Goal: Use online tool/utility: Utilize a website feature to perform a specific function

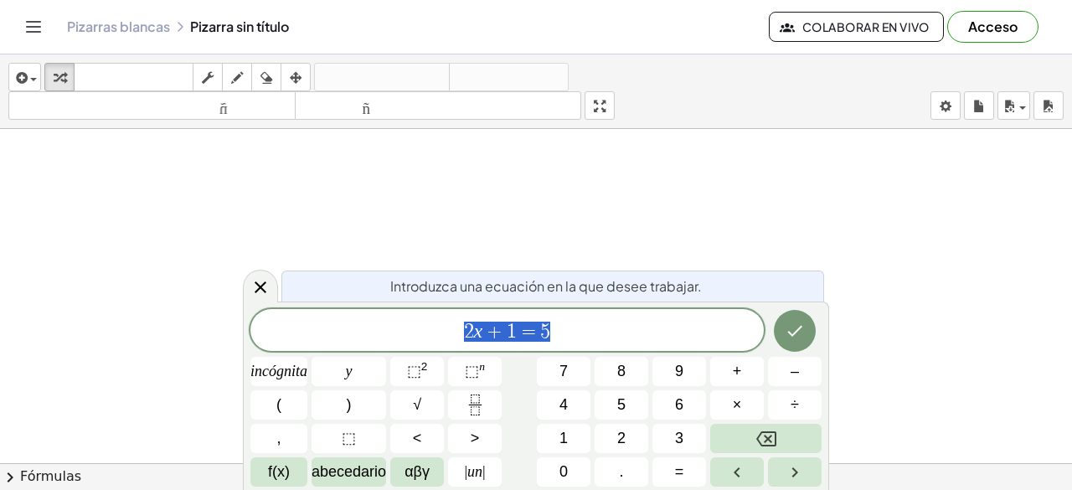
click at [995, 27] on font "Acceso" at bounding box center [992, 27] width 49 height 18
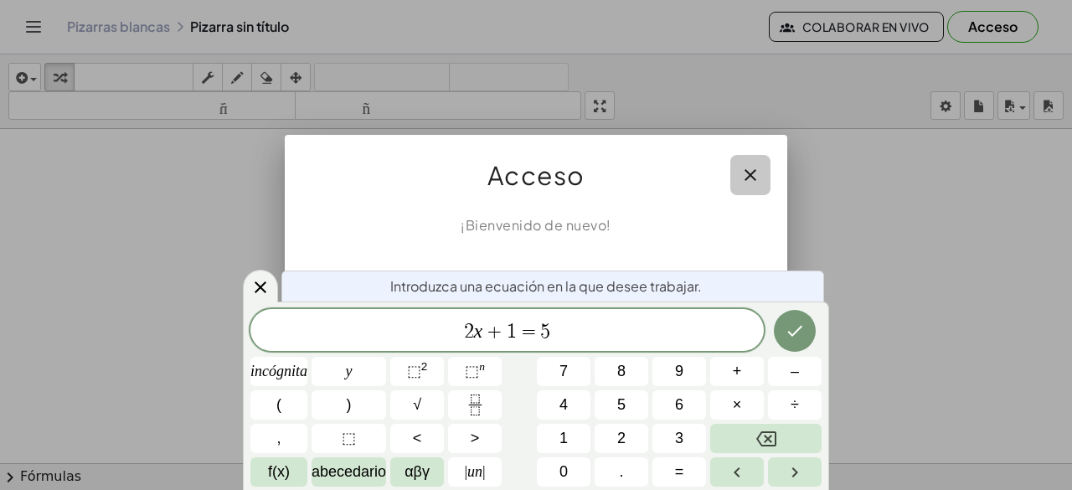
click at [748, 170] on icon "button" at bounding box center [750, 175] width 20 height 20
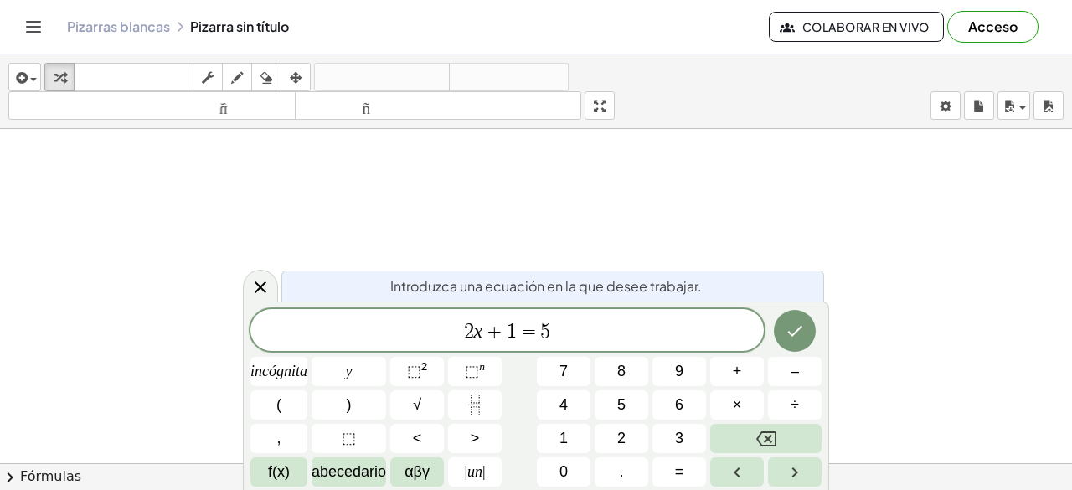
scroll to position [251, 0]
click at [261, 282] on icon at bounding box center [260, 287] width 20 height 20
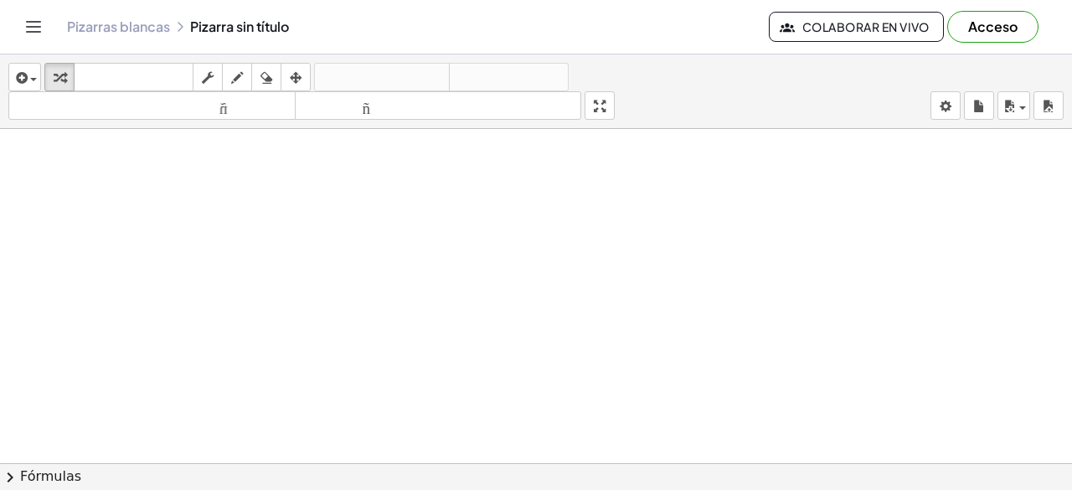
click at [444, 238] on div at bounding box center [536, 279] width 1072 height 803
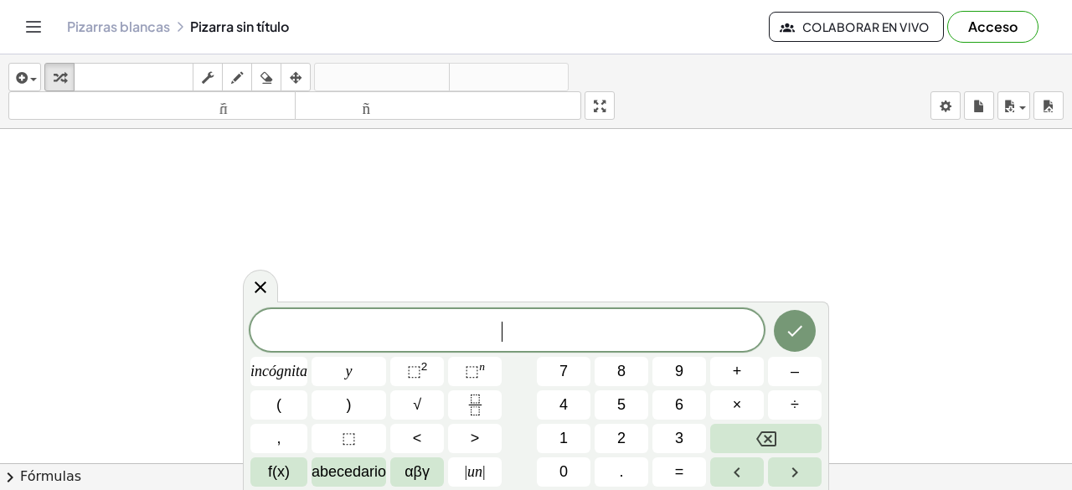
scroll to position [467, 0]
click at [260, 281] on icon at bounding box center [260, 286] width 20 height 20
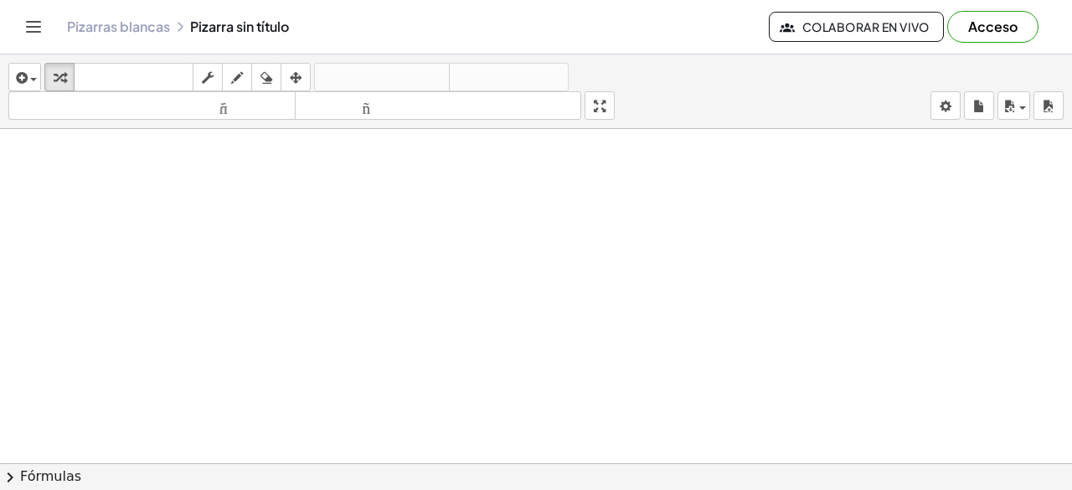
click at [593, 238] on div at bounding box center [536, 166] width 1072 height 1008
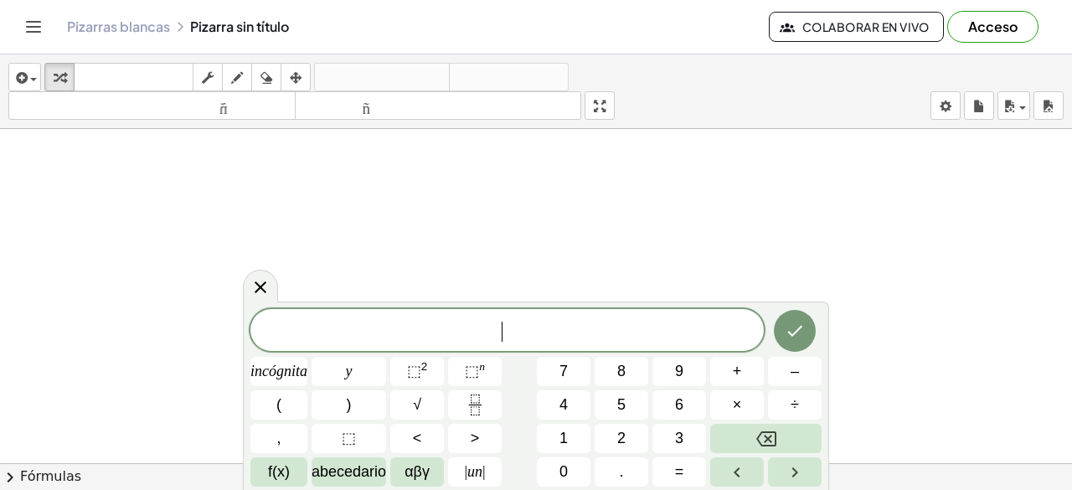
scroll to position [550, 0]
click at [286, 471] on font "f(x)" at bounding box center [279, 471] width 22 height 17
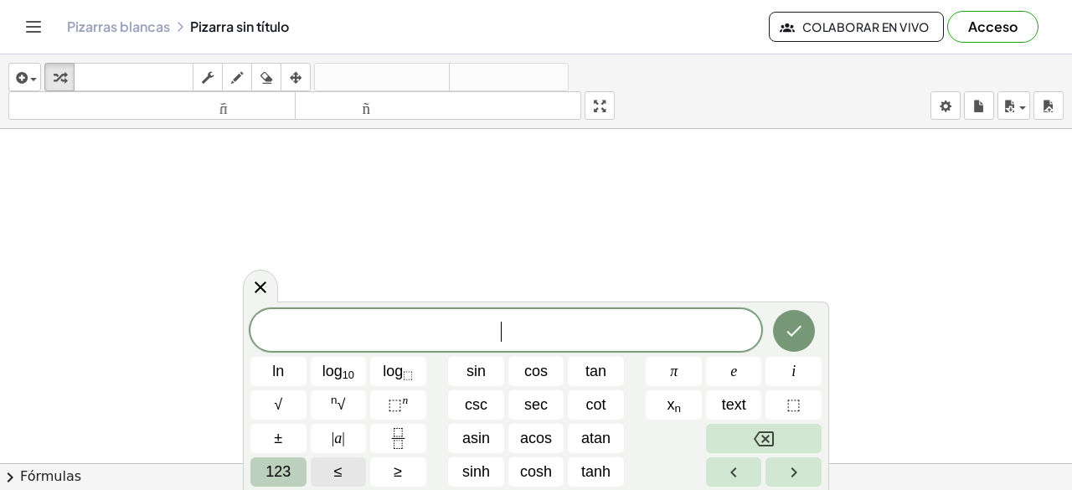
click at [279, 472] on span "123" at bounding box center [277, 472] width 25 height 23
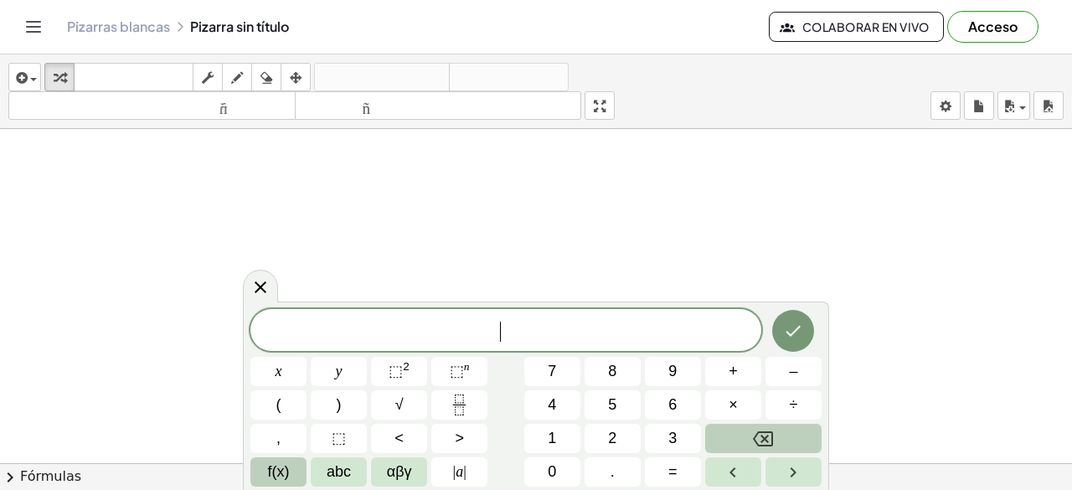
click at [773, 440] on icon "Backspace" at bounding box center [763, 438] width 20 height 15
click at [789, 470] on icon "Right arrow" at bounding box center [793, 472] width 20 height 20
click at [738, 373] on button "+" at bounding box center [733, 371] width 56 height 29
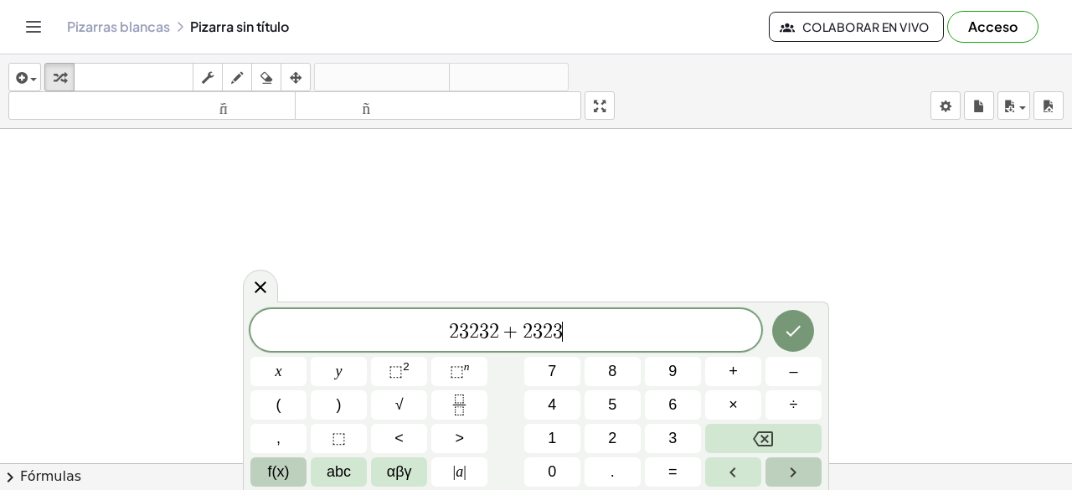
click at [797, 473] on icon "Right arrow" at bounding box center [793, 472] width 20 height 20
click at [345, 472] on span "abc" at bounding box center [339, 472] width 24 height 23
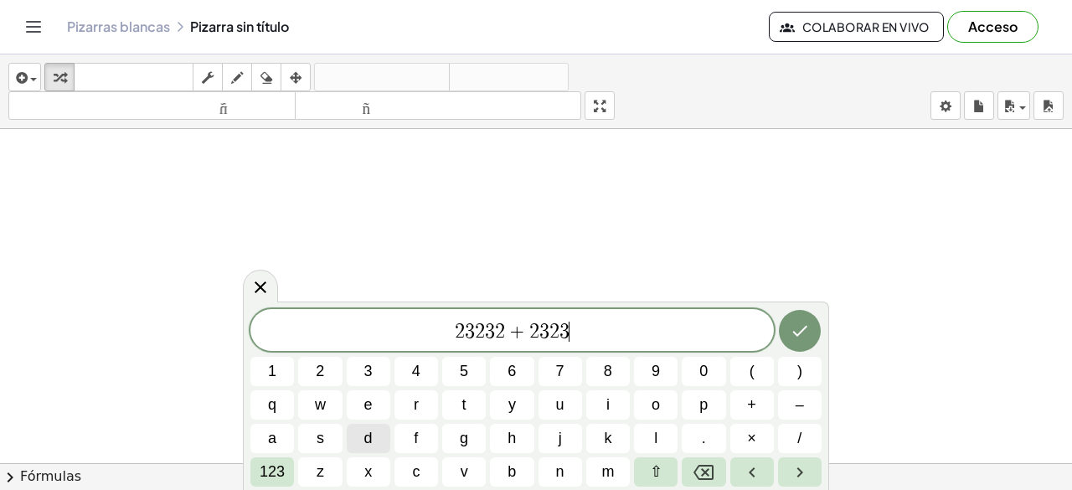
drag, startPoint x: 328, startPoint y: 214, endPoint x: 344, endPoint y: 200, distance: 20.8
click at [345, 200] on div at bounding box center [536, 83] width 1072 height 1008
click at [237, 72] on icon "button" at bounding box center [237, 78] width 12 height 20
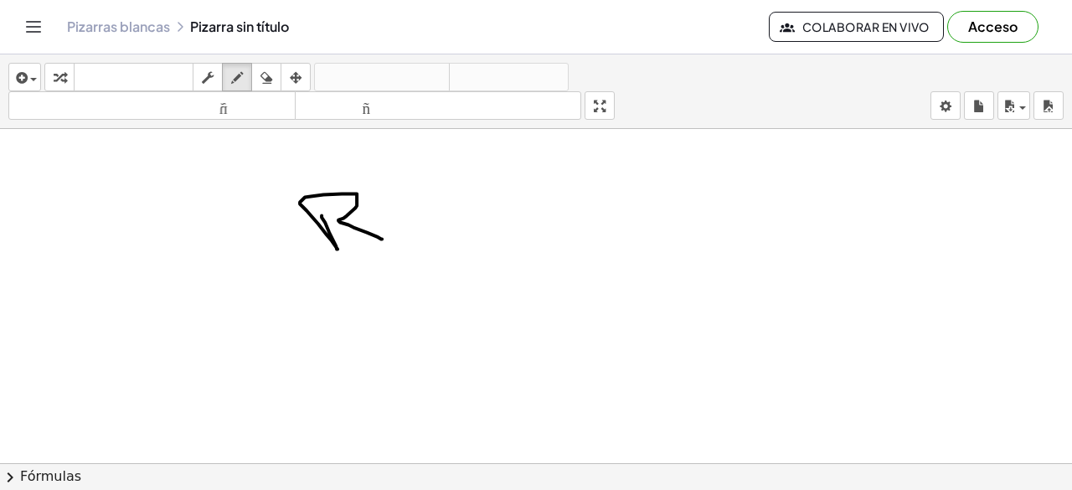
drag, startPoint x: 337, startPoint y: 247, endPoint x: 382, endPoint y: 237, distance: 46.3
click at [382, 237] on div at bounding box center [536, 83] width 1072 height 1008
click at [399, 239] on div at bounding box center [536, 83] width 1072 height 1008
drag, startPoint x: 392, startPoint y: 216, endPoint x: 446, endPoint y: 239, distance: 58.9
click at [446, 239] on div at bounding box center [536, 83] width 1072 height 1008
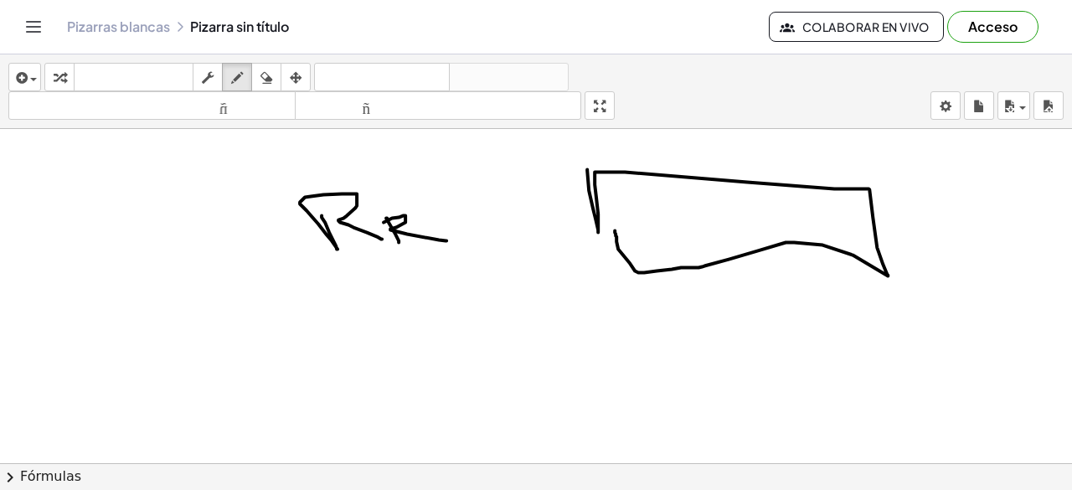
drag, startPoint x: 587, startPoint y: 168, endPoint x: 615, endPoint y: 229, distance: 67.1
click at [615, 229] on div at bounding box center [536, 83] width 1072 height 1008
click at [265, 75] on icon "button" at bounding box center [266, 78] width 12 height 20
click at [355, 186] on div at bounding box center [536, 83] width 1072 height 1008
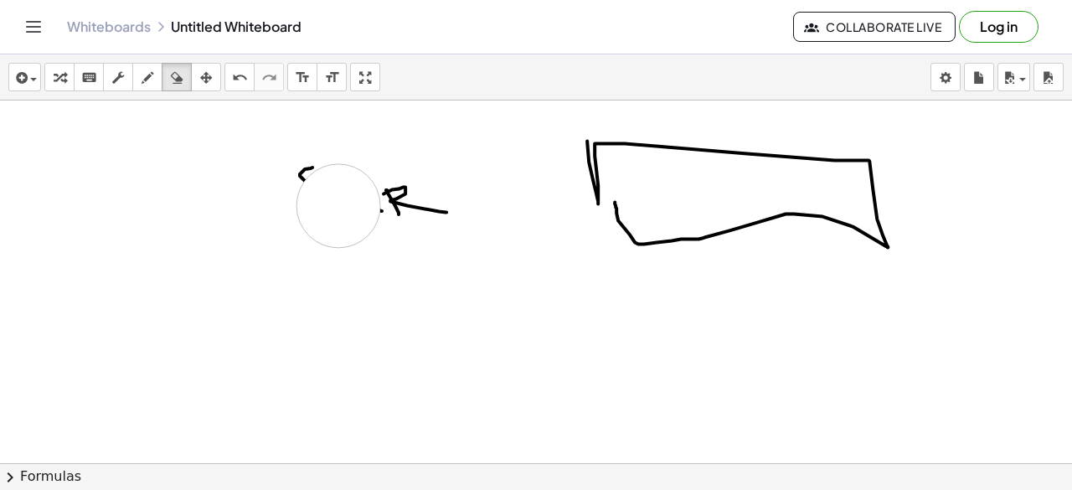
click at [338, 204] on div at bounding box center [536, 54] width 1072 height 1008
click at [411, 199] on div at bounding box center [536, 54] width 1072 height 1008
click at [307, 173] on div at bounding box center [536, 54] width 1072 height 1008
click at [628, 230] on div at bounding box center [536, 54] width 1072 height 1008
click at [595, 183] on div at bounding box center [536, 54] width 1072 height 1008
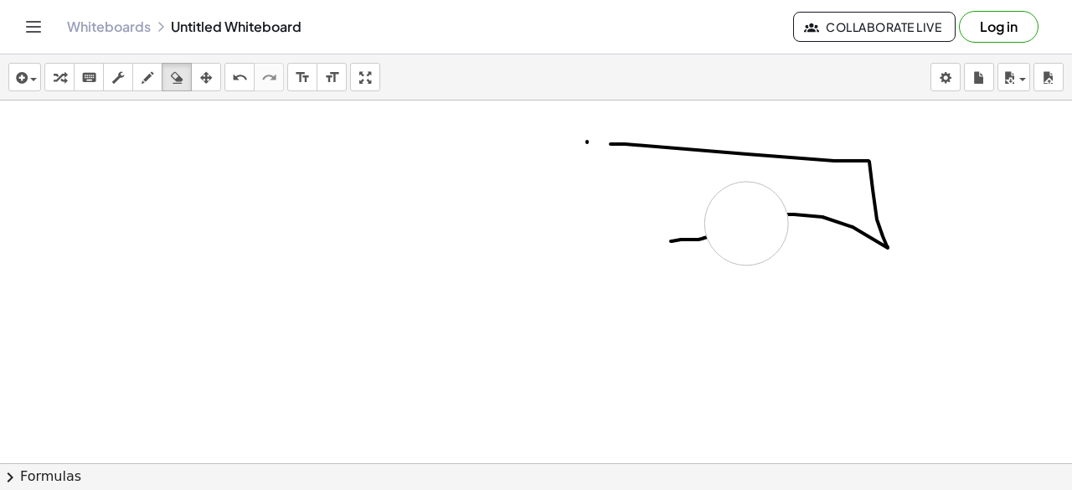
click at [746, 222] on div at bounding box center [536, 54] width 1072 height 1008
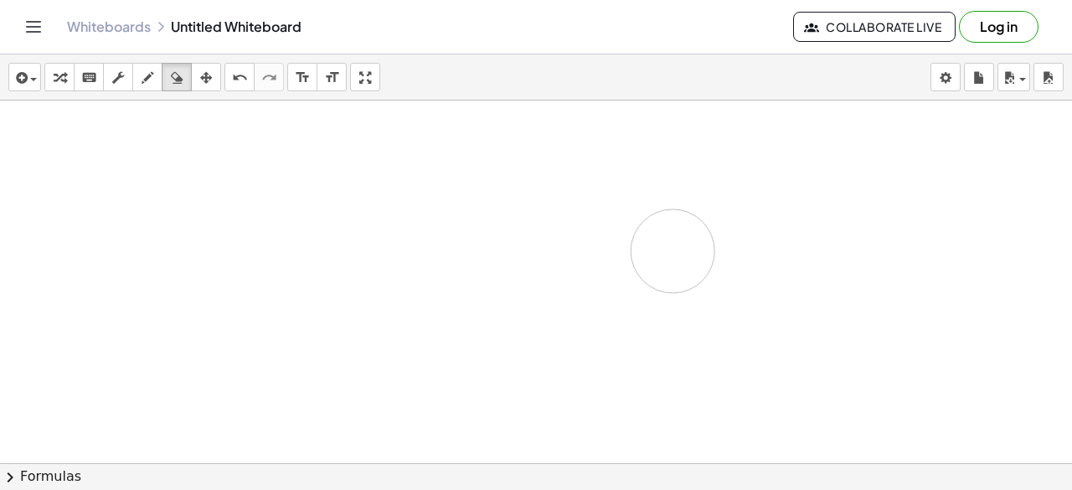
drag, startPoint x: 769, startPoint y: 155, endPoint x: 673, endPoint y: 250, distance: 135.0
click at [673, 250] on div at bounding box center [536, 54] width 1072 height 1008
click at [148, 76] on icon "button" at bounding box center [148, 78] width 12 height 20
drag, startPoint x: 371, startPoint y: 147, endPoint x: 369, endPoint y: 189, distance: 42.8
click at [369, 189] on div at bounding box center [536, 54] width 1072 height 1008
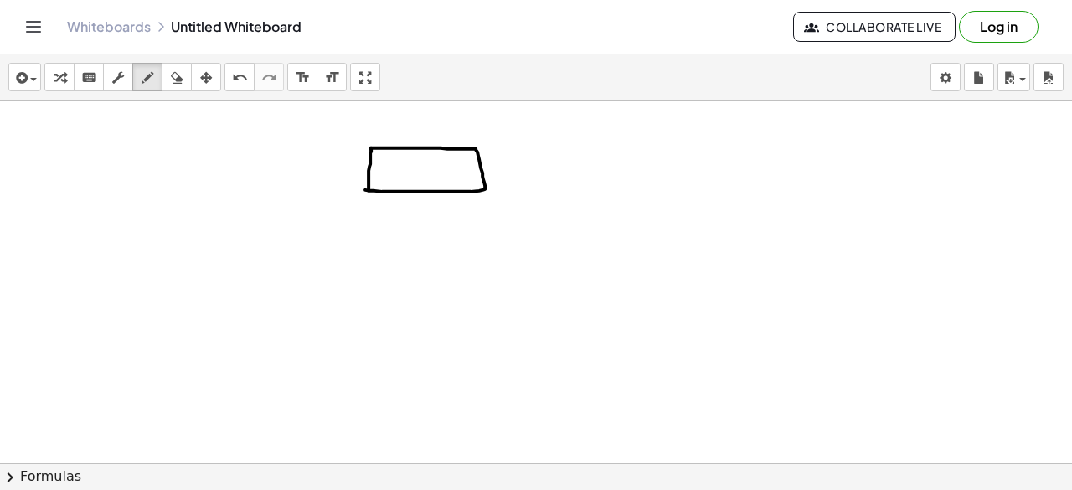
drag, startPoint x: 370, startPoint y: 147, endPoint x: 365, endPoint y: 188, distance: 41.3
click at [365, 188] on div at bounding box center [536, 54] width 1072 height 1008
drag, startPoint x: 425, startPoint y: 193, endPoint x: 530, endPoint y: 256, distance: 122.5
click at [530, 256] on div at bounding box center [536, 54] width 1072 height 1008
click at [507, 257] on div at bounding box center [536, 54] width 1072 height 1008
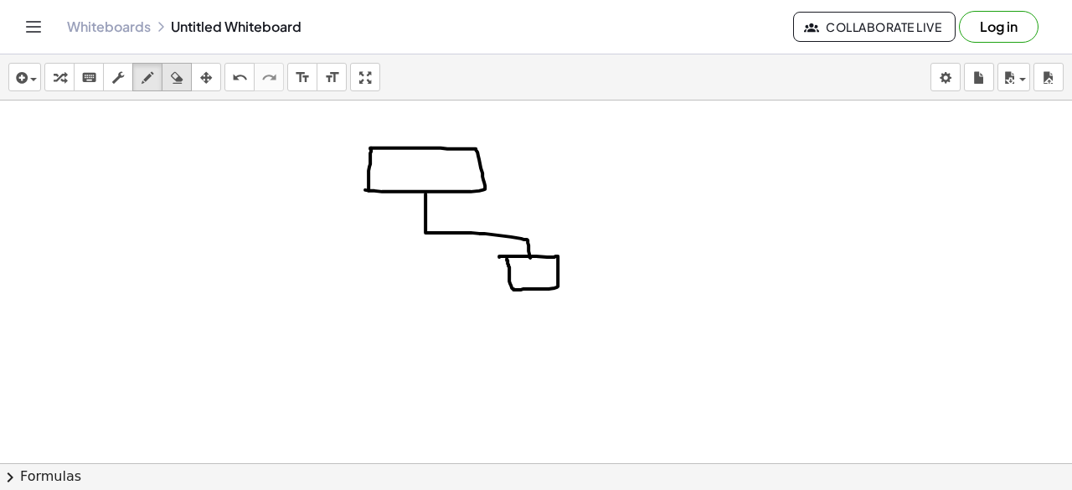
click at [178, 78] on icon "button" at bounding box center [177, 78] width 12 height 20
click at [504, 250] on div at bounding box center [536, 54] width 1072 height 1008
click at [554, 255] on div at bounding box center [536, 54] width 1072 height 1008
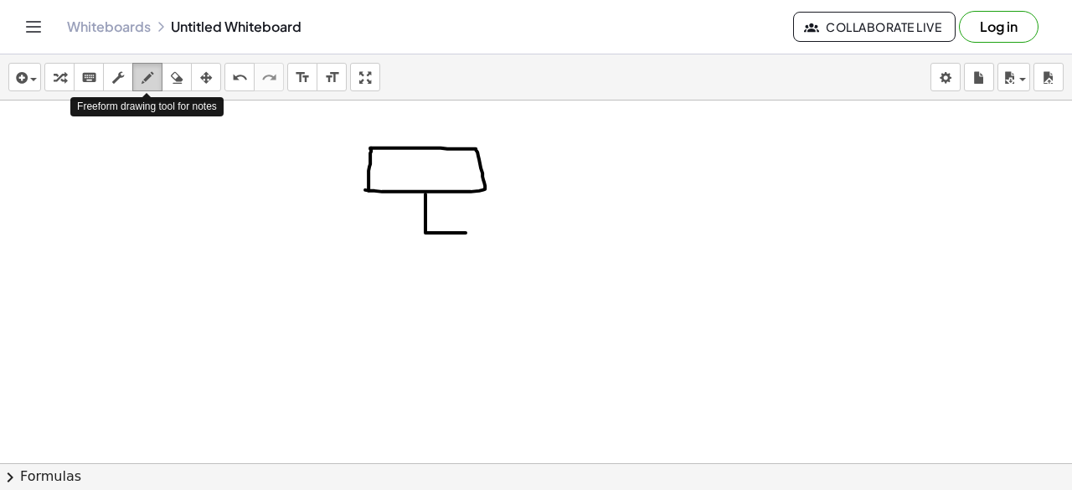
click at [150, 75] on icon "button" at bounding box center [148, 78] width 12 height 20
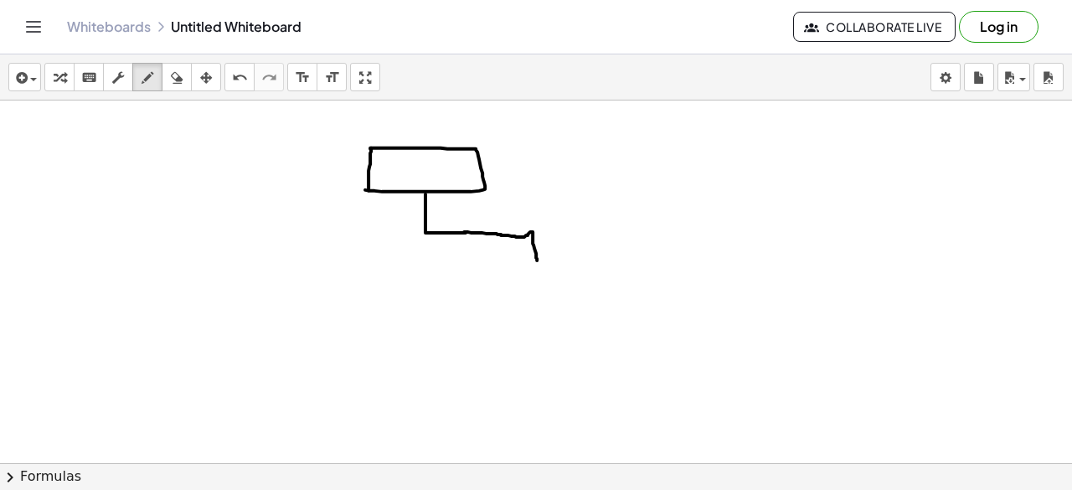
drag, startPoint x: 464, startPoint y: 230, endPoint x: 538, endPoint y: 259, distance: 79.0
click at [538, 259] on div at bounding box center [536, 54] width 1072 height 1008
drag, startPoint x: 680, startPoint y: 139, endPoint x: 680, endPoint y: 182, distance: 42.7
click at [680, 182] on div at bounding box center [536, 54] width 1072 height 1008
drag, startPoint x: 678, startPoint y: 137, endPoint x: 679, endPoint y: 182, distance: 44.4
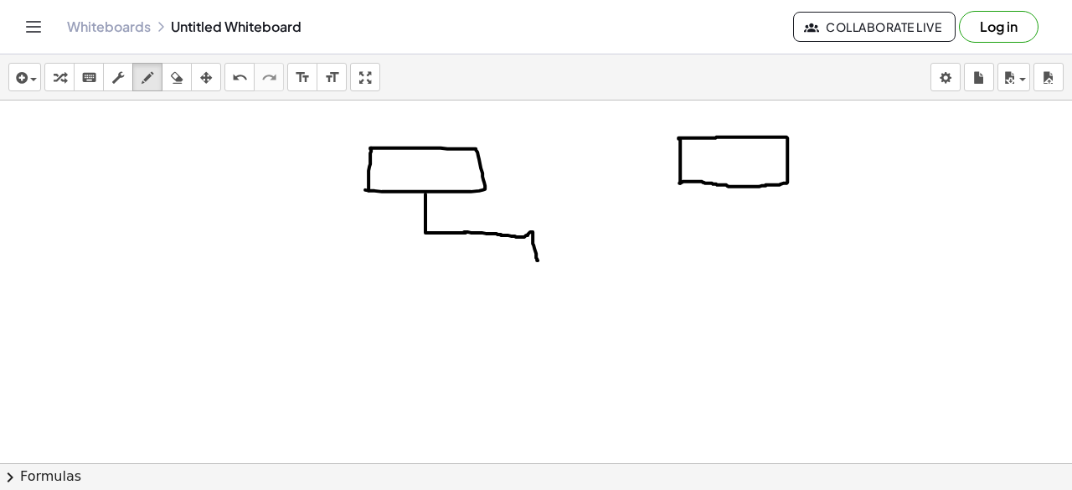
click at [679, 182] on div at bounding box center [536, 54] width 1072 height 1008
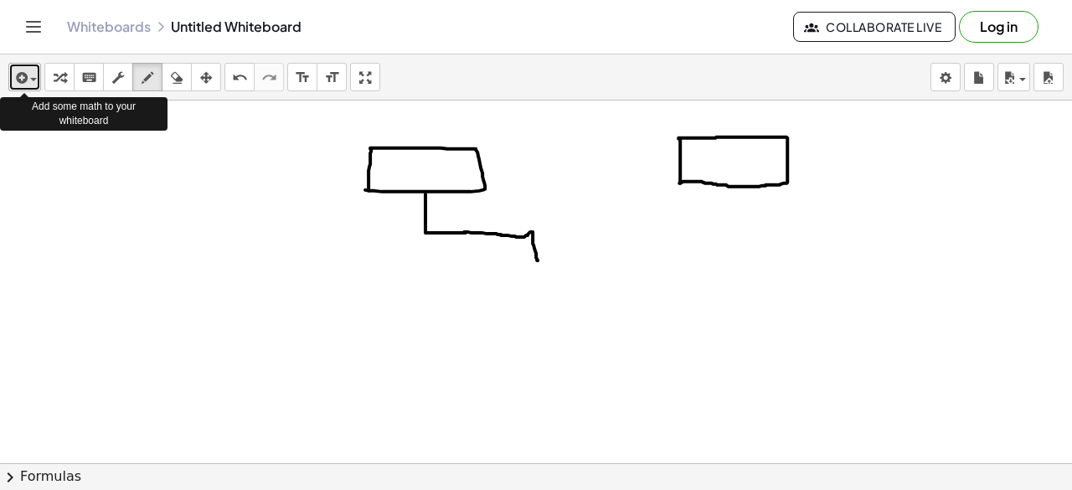
click at [31, 80] on span "button" at bounding box center [33, 79] width 7 height 3
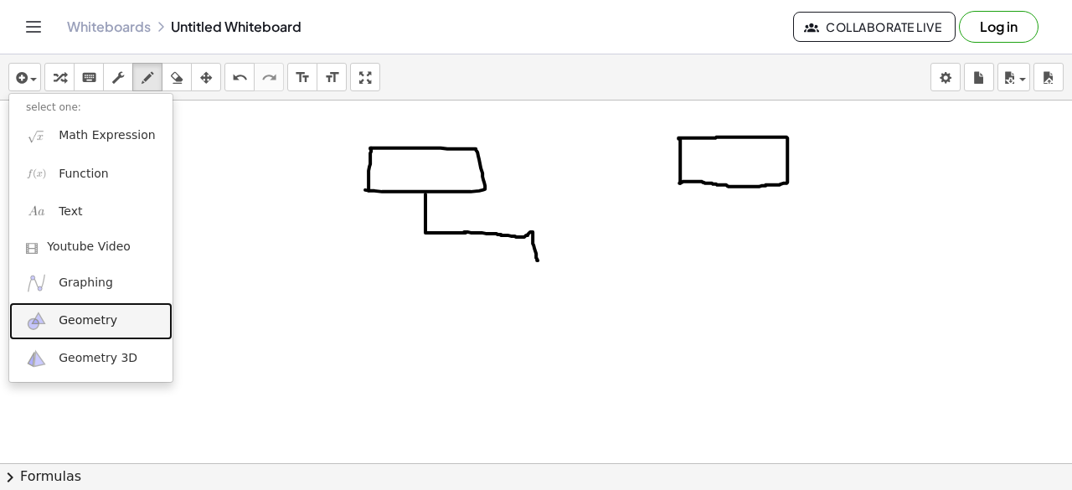
click at [84, 317] on span "Geometry" at bounding box center [88, 320] width 59 height 17
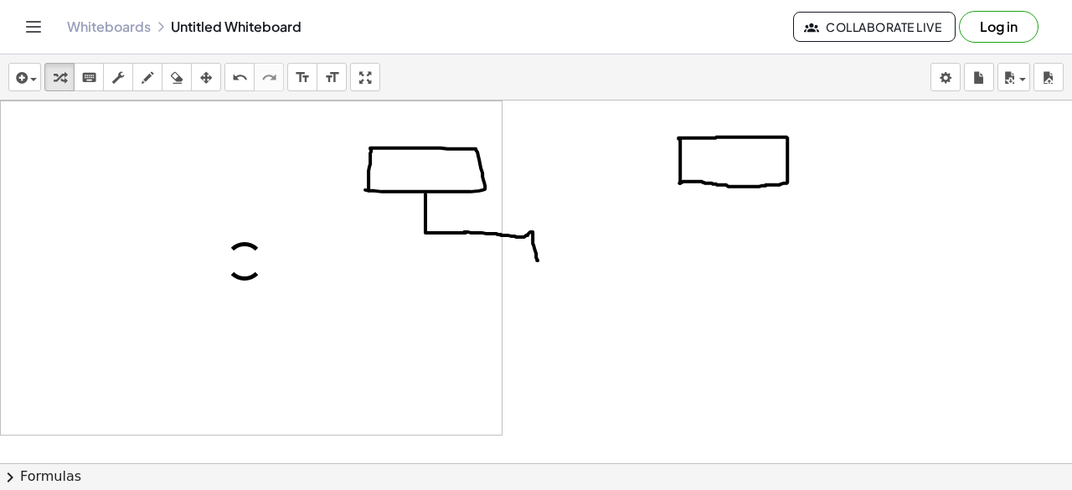
click at [320, 291] on div at bounding box center [251, 267] width 501 height 333
click at [551, 247] on div at bounding box center [536, 54] width 1072 height 1008
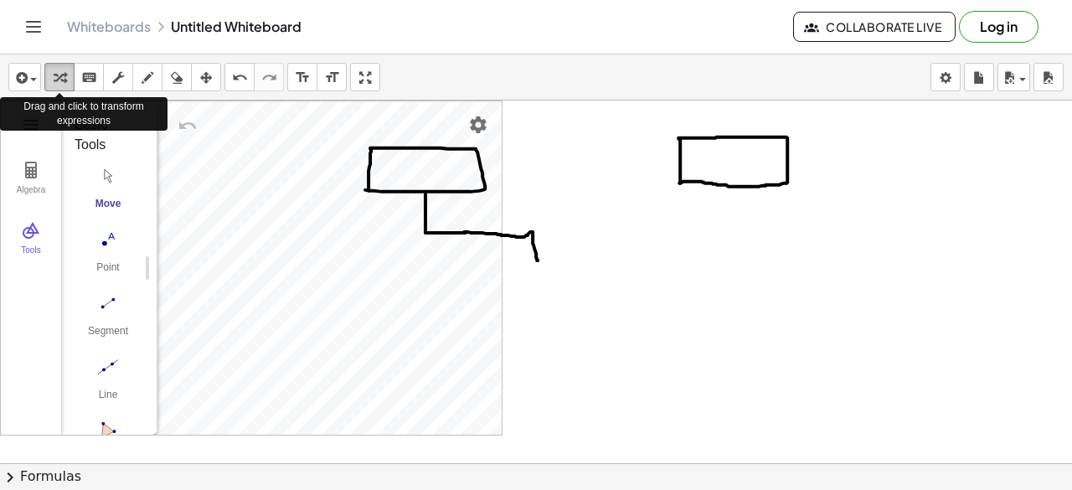
click at [59, 75] on icon "button" at bounding box center [60, 78] width 12 height 20
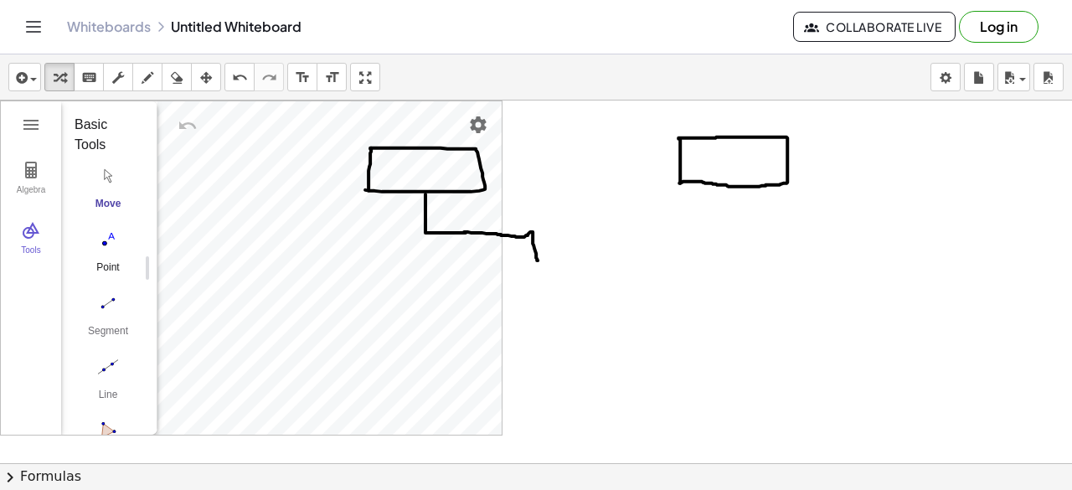
click at [109, 239] on img "Point. Select position or line, function, or curve" at bounding box center [108, 239] width 67 height 27
click at [570, 307] on div "Algebra Tools Point A GeoGebra Geometry Basic Tools Move Point Segment Line Pol…" at bounding box center [536, 54] width 1072 height 1008
click at [50, 75] on div "button" at bounding box center [60, 77] width 22 height 20
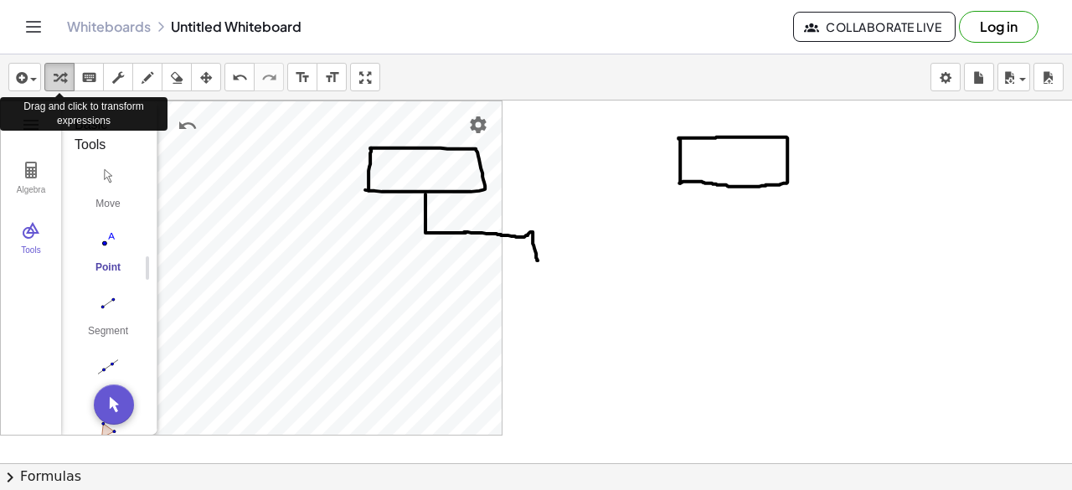
click at [56, 72] on icon "button" at bounding box center [60, 78] width 12 height 20
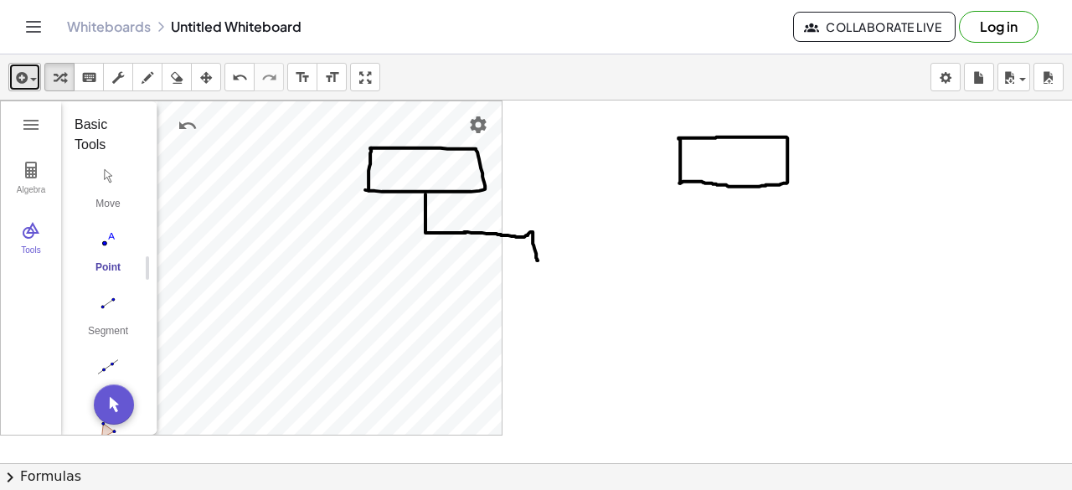
click at [31, 75] on div "button" at bounding box center [25, 77] width 24 height 20
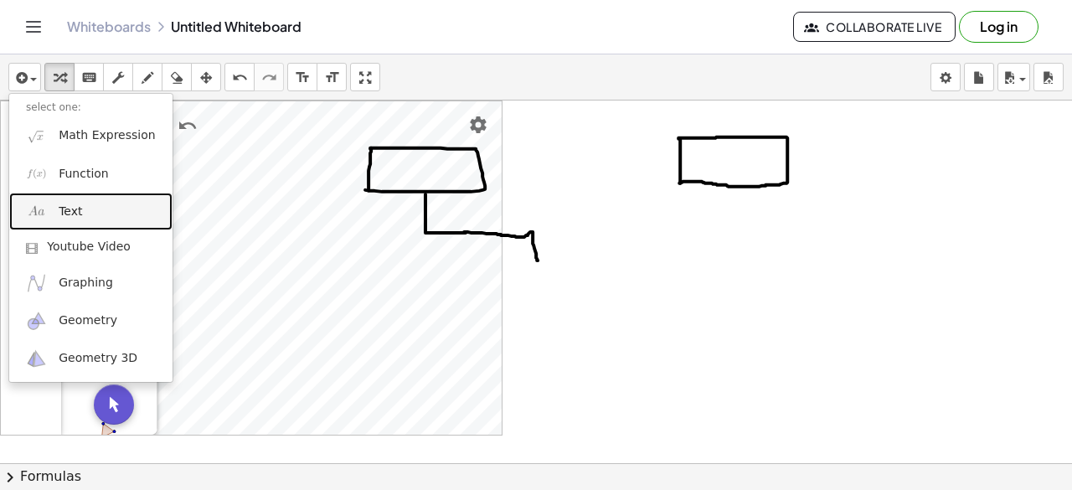
click at [93, 209] on link "Text" at bounding box center [90, 212] width 163 height 38
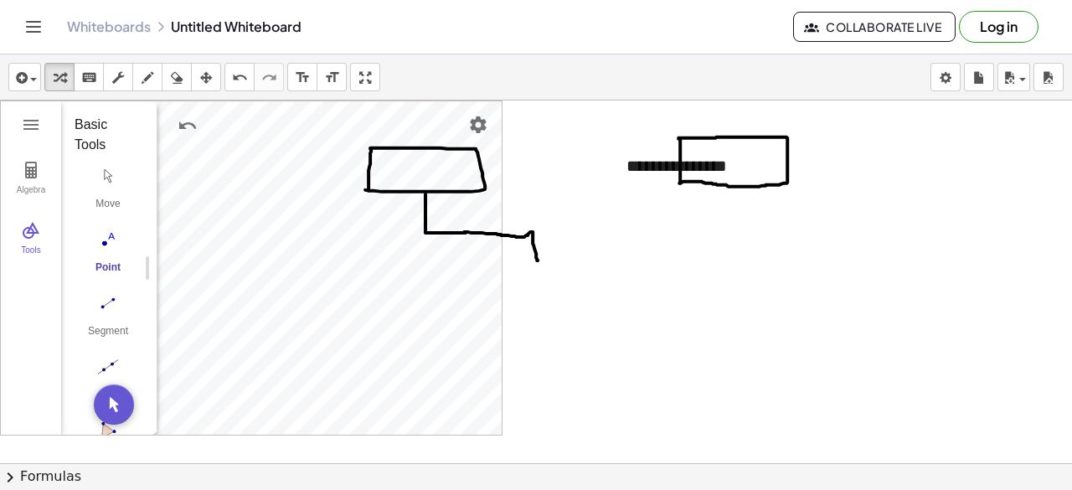
click at [770, 219] on div at bounding box center [536, 54] width 1072 height 1008
click at [695, 173] on div "**********" at bounding box center [735, 166] width 251 height 58
click at [845, 142] on button "+" at bounding box center [841, 135] width 32 height 28
click at [843, 142] on button "+" at bounding box center [841, 135] width 32 height 28
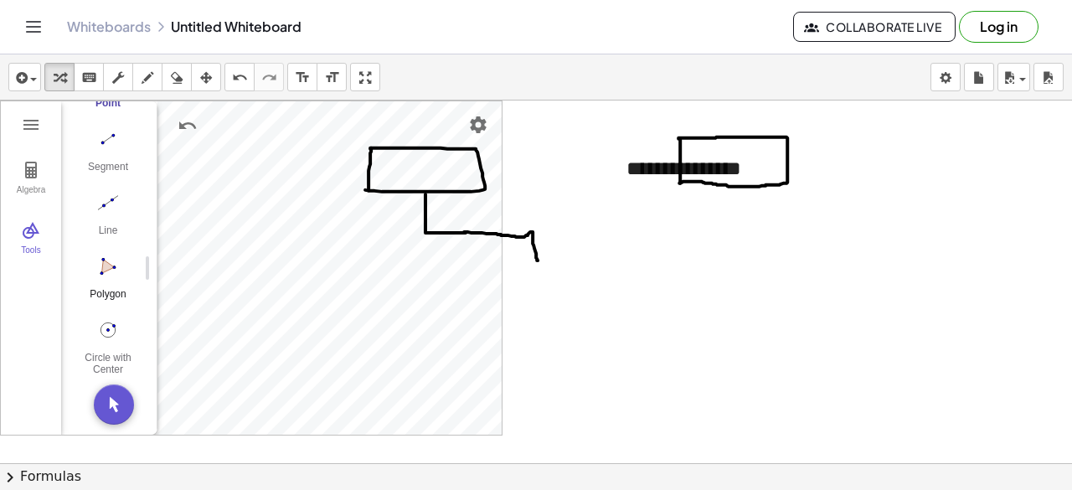
scroll to position [173, 0]
click at [106, 128] on img "Segment. Select two points or positions" at bounding box center [108, 139] width 67 height 27
drag, startPoint x: 616, startPoint y: 220, endPoint x: 821, endPoint y: 229, distance: 204.5
click at [821, 229] on div at bounding box center [536, 54] width 1072 height 1008
click at [708, 242] on div at bounding box center [536, 54] width 1072 height 1008
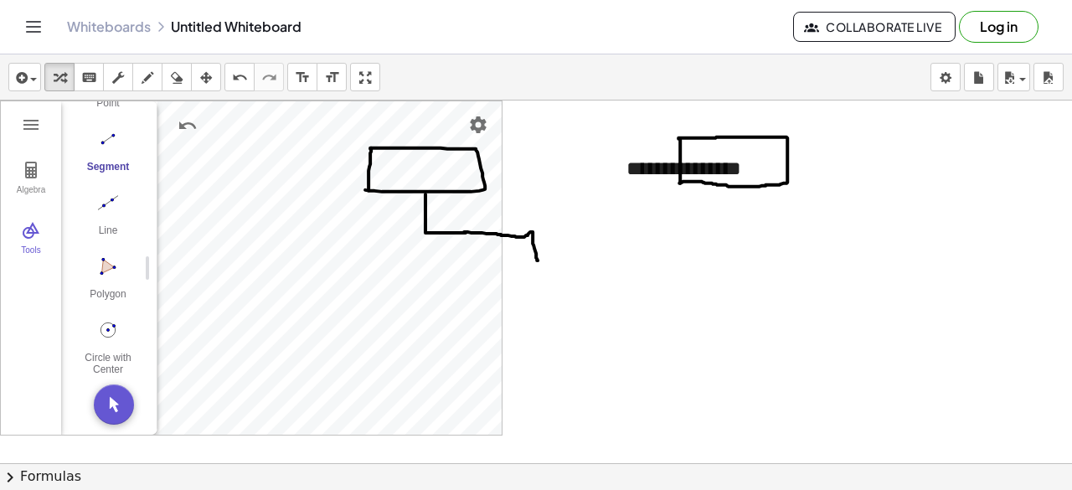
click at [601, 284] on div "**********" at bounding box center [536, 54] width 1072 height 1008
click at [497, 435] on div "**********" at bounding box center [536, 54] width 1072 height 1008
drag, startPoint x: 618, startPoint y: 230, endPoint x: 689, endPoint y: 245, distance: 72.6
click at [744, 232] on div at bounding box center [536, 54] width 1072 height 1008
click at [183, 124] on img "Undo" at bounding box center [188, 126] width 20 height 20
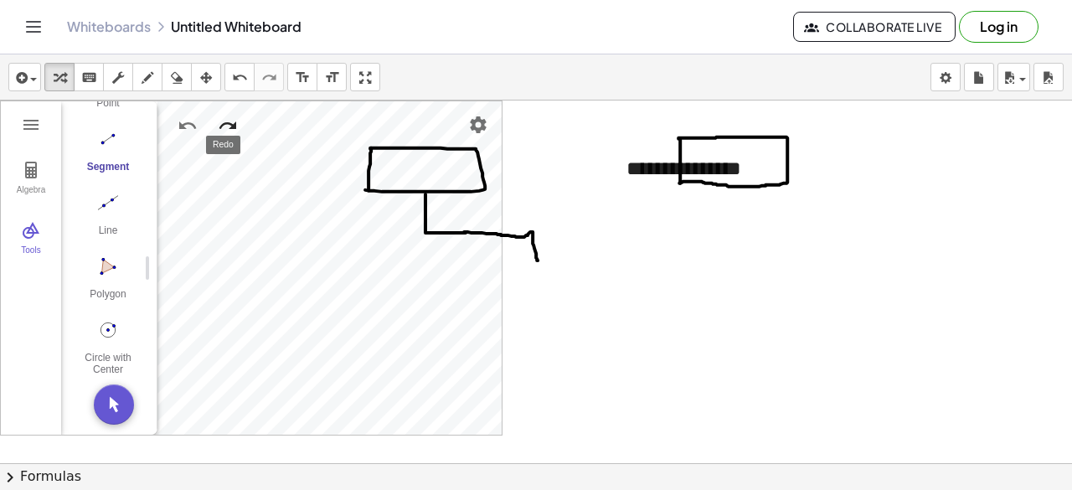
click at [229, 123] on img "Redo" at bounding box center [228, 126] width 20 height 20
click at [188, 121] on img "Undo" at bounding box center [188, 126] width 20 height 20
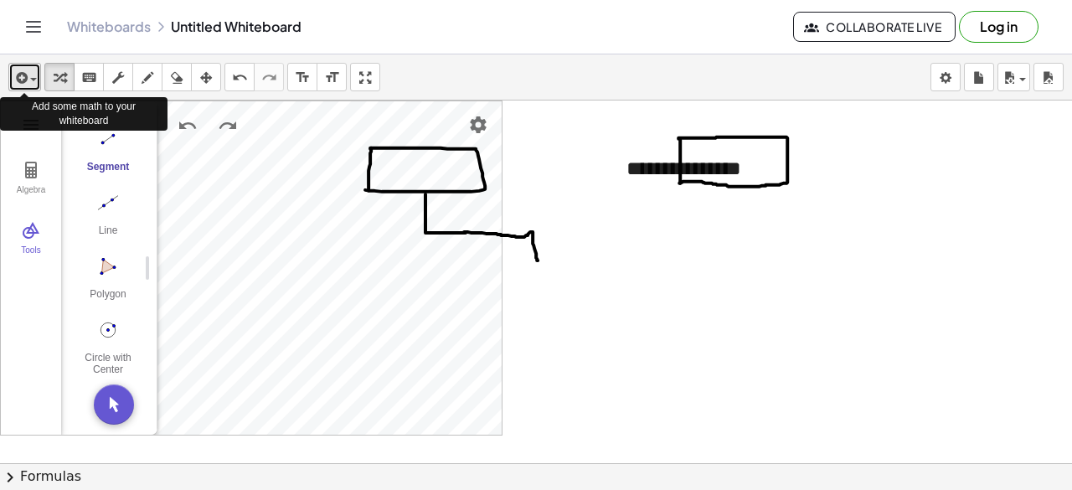
click at [32, 78] on span "button" at bounding box center [33, 79] width 7 height 3
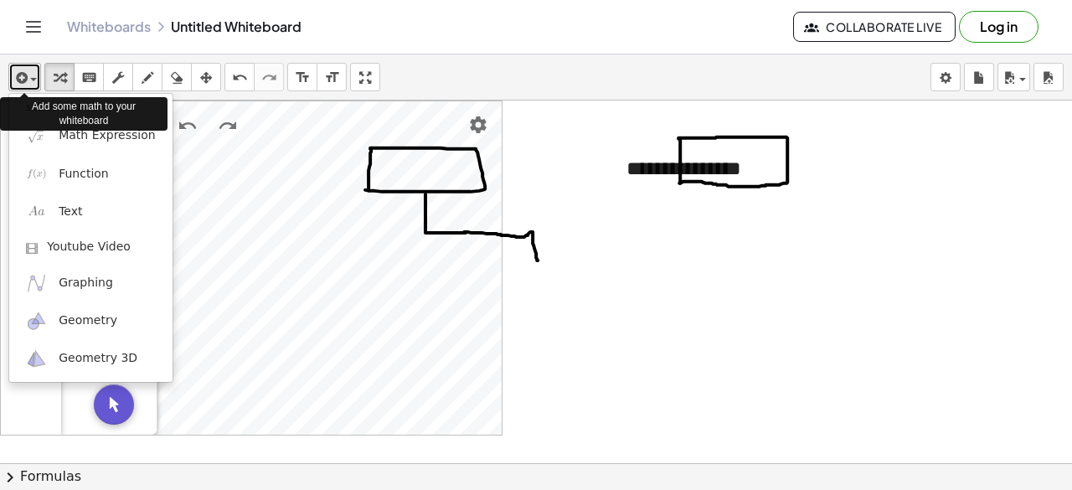
click at [22, 75] on icon "button" at bounding box center [20, 78] width 15 height 20
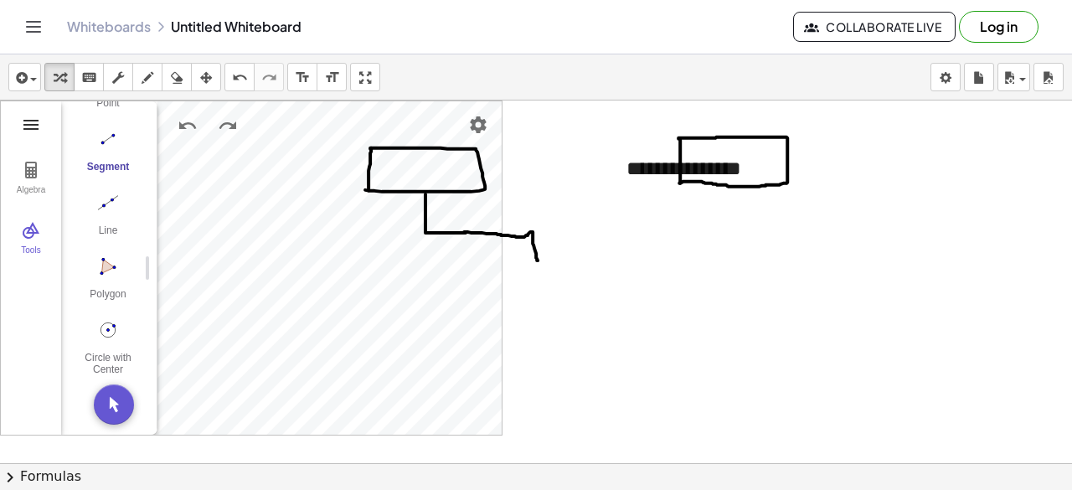
click at [28, 126] on img "Geometry" at bounding box center [31, 125] width 20 height 20
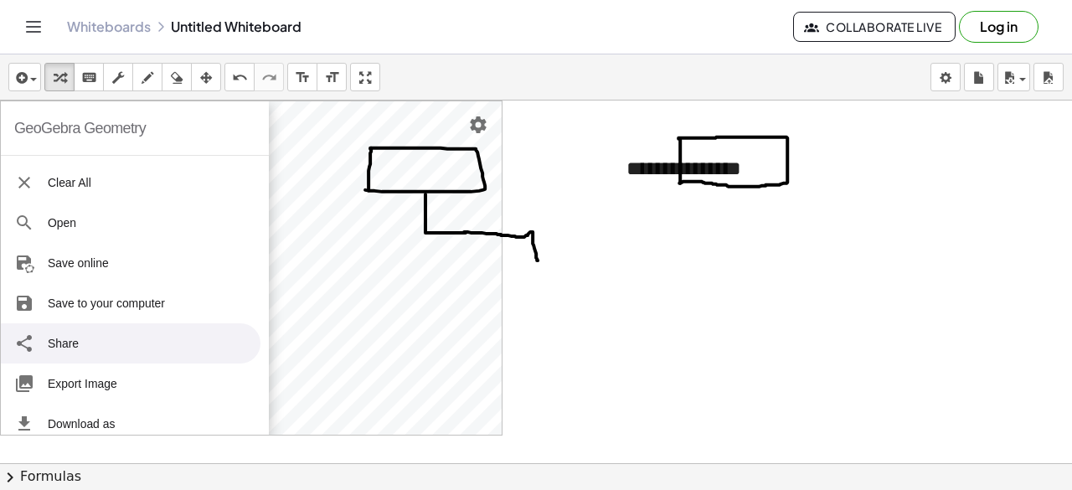
click at [121, 340] on li "Share" at bounding box center [131, 343] width 260 height 40
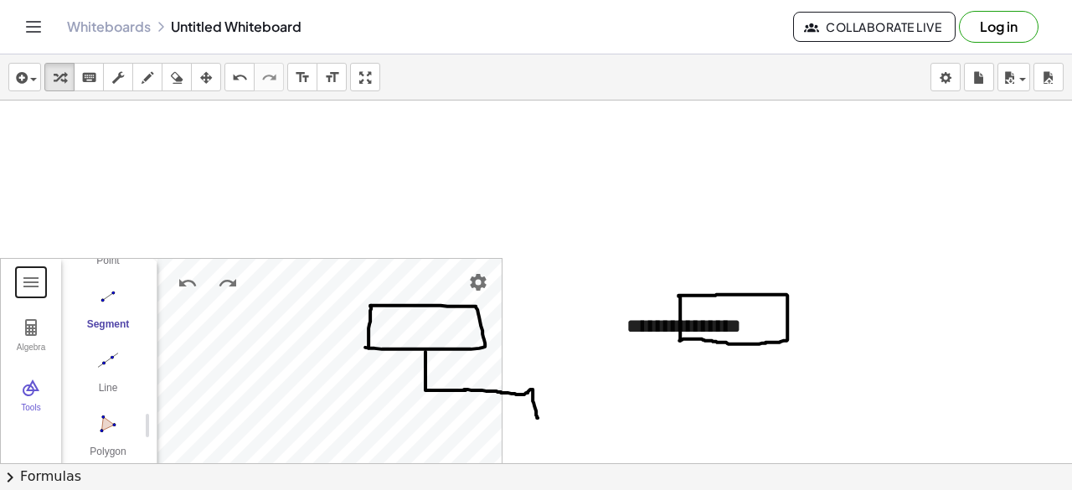
scroll to position [477, 0]
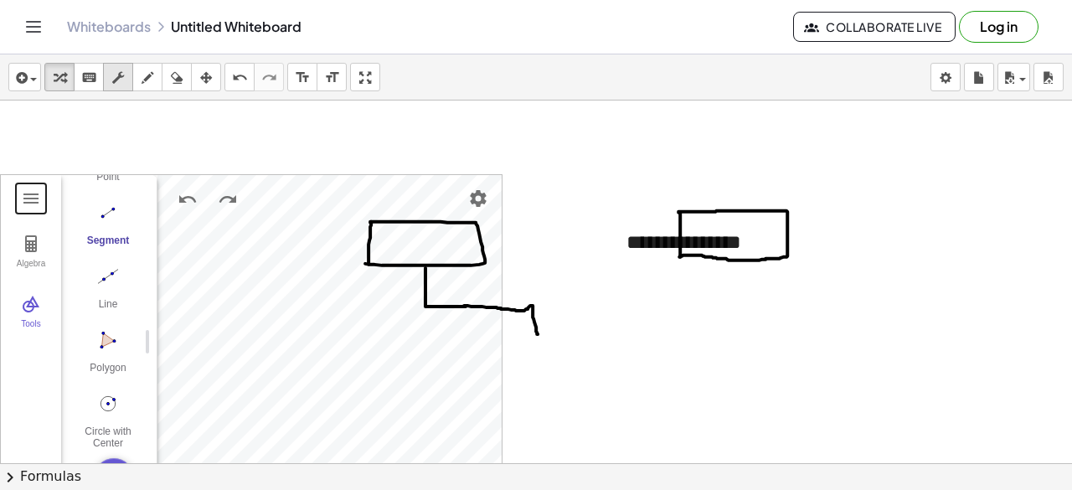
click at [121, 76] on icon "button" at bounding box center [118, 78] width 12 height 20
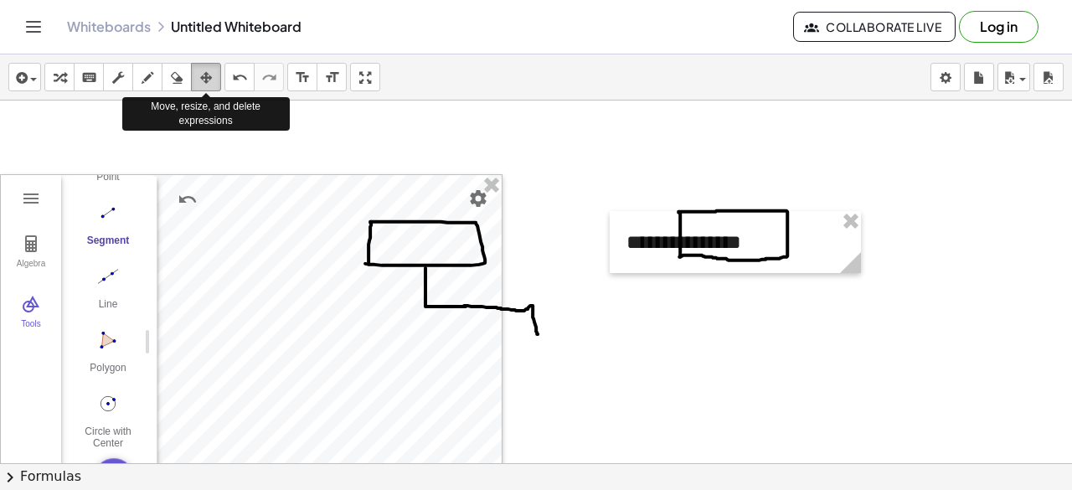
click at [206, 76] on icon "button" at bounding box center [206, 78] width 12 height 20
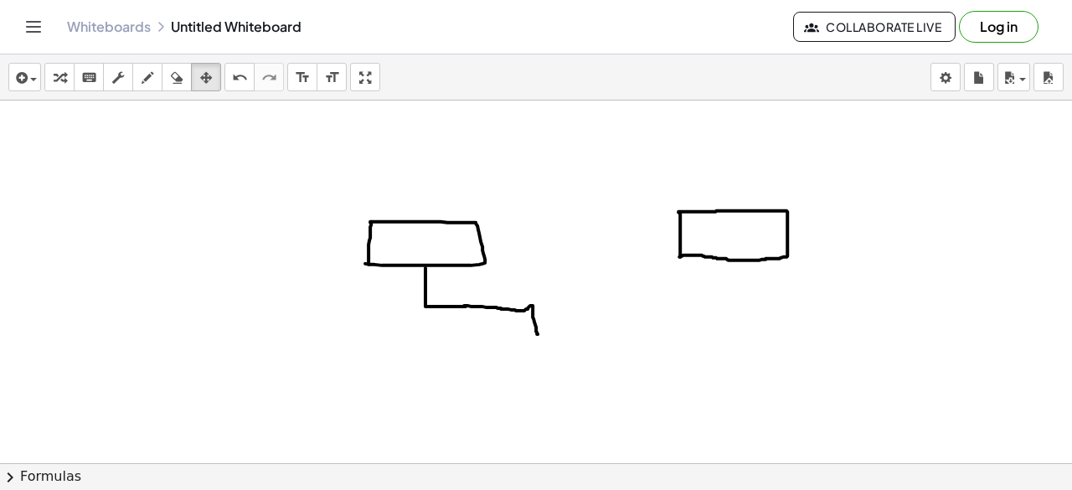
click at [789, 232] on div at bounding box center [536, 170] width 1072 height 1092
click at [176, 75] on icon "button" at bounding box center [177, 78] width 12 height 20
click at [749, 262] on div at bounding box center [536, 170] width 1072 height 1092
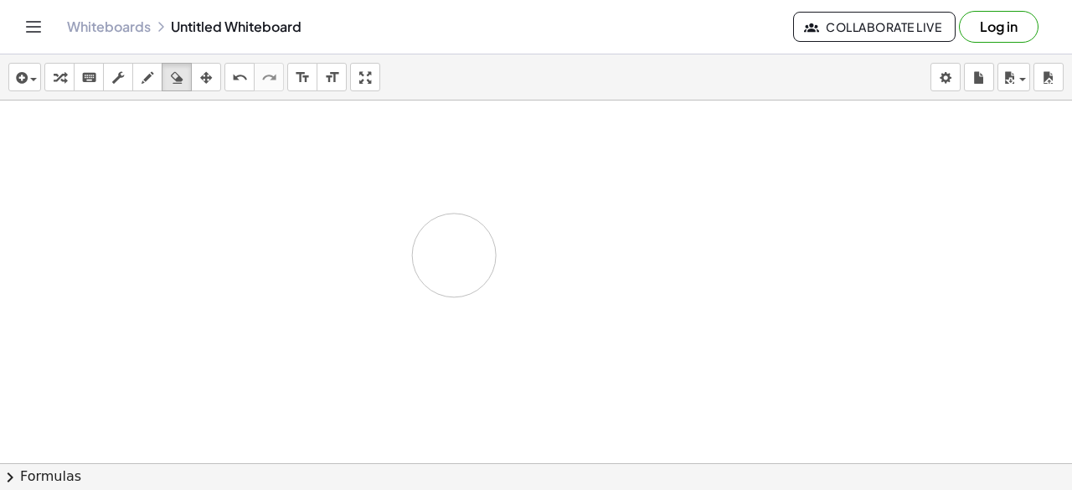
drag, startPoint x: 680, startPoint y: 215, endPoint x: 450, endPoint y: 250, distance: 232.9
click at [452, 253] on div at bounding box center [536, 170] width 1072 height 1092
click at [147, 76] on icon "button" at bounding box center [148, 78] width 12 height 20
drag, startPoint x: 441, startPoint y: 148, endPoint x: 441, endPoint y: 213, distance: 64.5
click at [441, 213] on div at bounding box center [536, 170] width 1072 height 1092
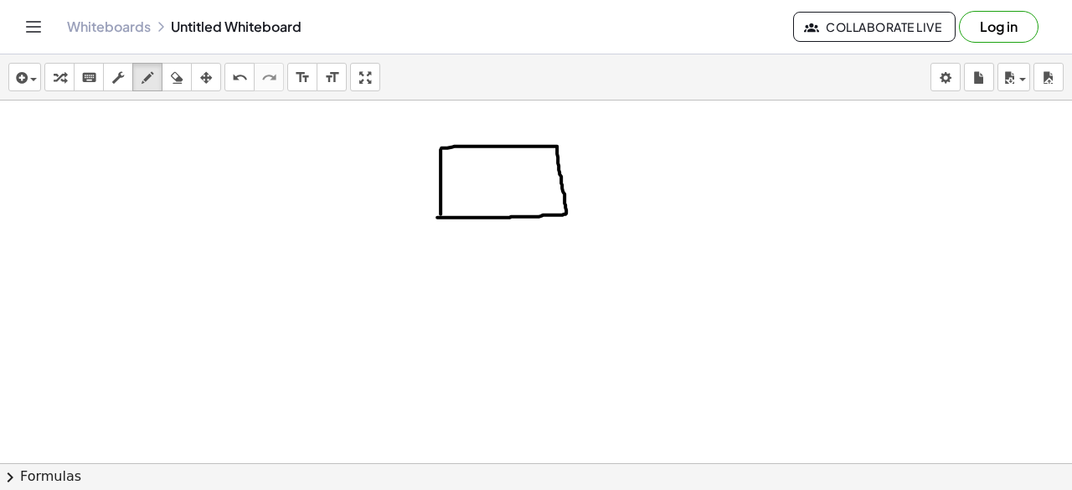
drag, startPoint x: 441, startPoint y: 147, endPoint x: 437, endPoint y: 216, distance: 69.6
click at [437, 216] on div at bounding box center [536, 170] width 1072 height 1092
drag, startPoint x: 501, startPoint y: 219, endPoint x: 637, endPoint y: 283, distance: 151.0
click at [637, 282] on div at bounding box center [536, 170] width 1072 height 1092
drag, startPoint x: 617, startPoint y: 287, endPoint x: 670, endPoint y: 284, distance: 52.9
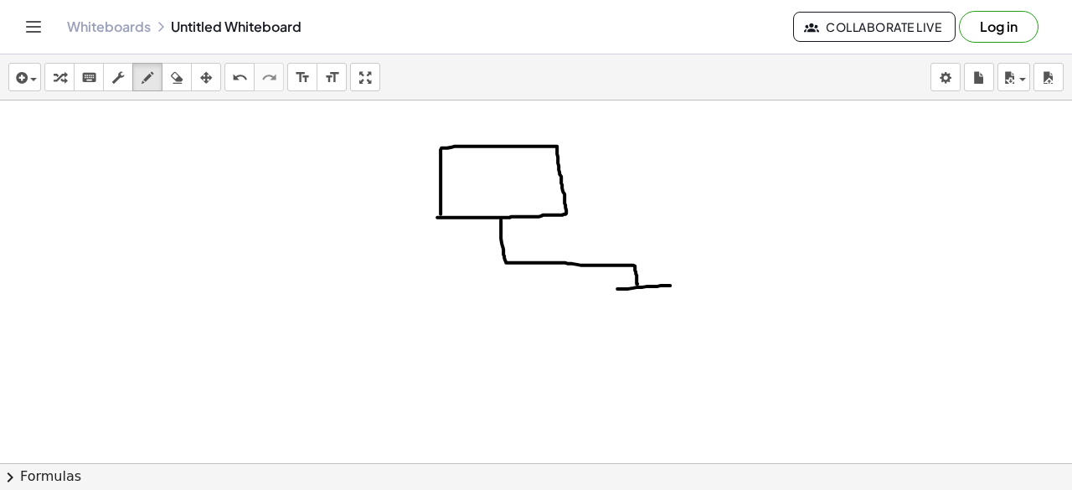
click at [670, 284] on div at bounding box center [536, 170] width 1072 height 1092
drag, startPoint x: 618, startPoint y: 287, endPoint x: 595, endPoint y: 317, distance: 38.2
click at [595, 317] on div at bounding box center [536, 170] width 1072 height 1092
drag, startPoint x: 672, startPoint y: 285, endPoint x: 595, endPoint y: 319, distance: 84.4
click at [595, 319] on div at bounding box center [536, 170] width 1072 height 1092
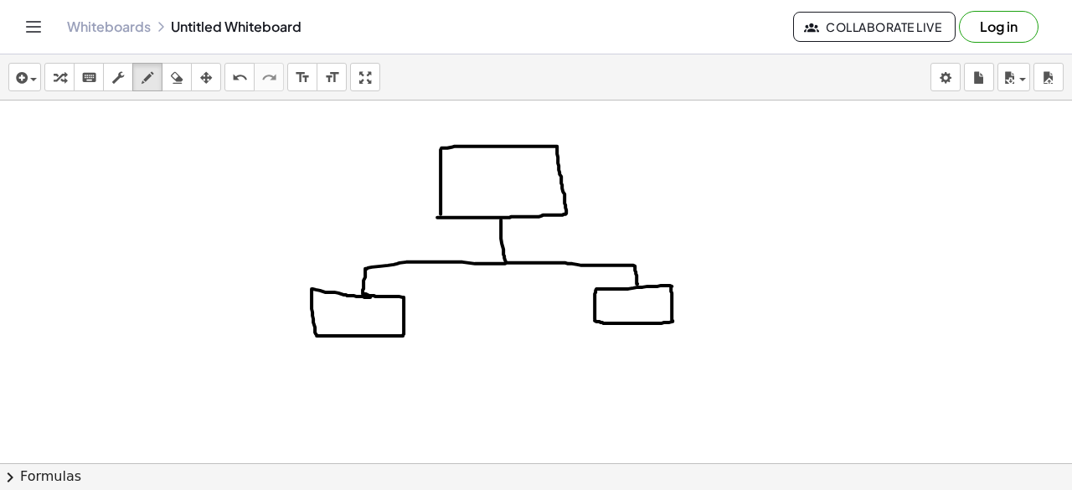
drag, startPoint x: 505, startPoint y: 262, endPoint x: 384, endPoint y: 296, distance: 126.0
click at [373, 296] on div at bounding box center [536, 170] width 1072 height 1092
drag, startPoint x: 506, startPoint y: 262, endPoint x: 640, endPoint y: 384, distance: 181.4
click at [655, 378] on div at bounding box center [536, 170] width 1072 height 1092
drag, startPoint x: 610, startPoint y: 388, endPoint x: 611, endPoint y: 407, distance: 19.3
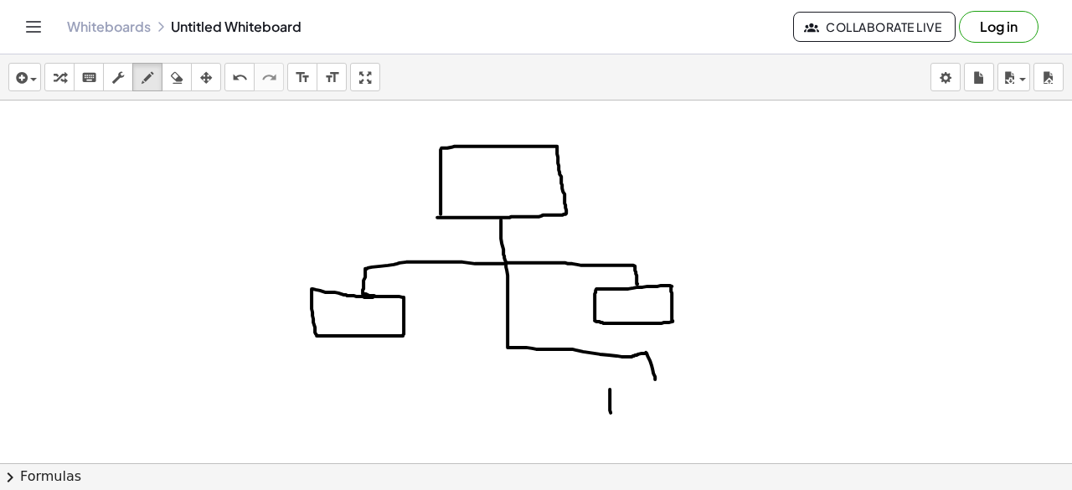
click at [611, 409] on div at bounding box center [536, 170] width 1072 height 1092
drag, startPoint x: 610, startPoint y: 389, endPoint x: 598, endPoint y: 411, distance: 25.5
click at [611, 415] on div at bounding box center [536, 170] width 1072 height 1092
drag, startPoint x: 505, startPoint y: 348, endPoint x: 383, endPoint y: 375, distance: 125.4
click at [383, 375] on div at bounding box center [536, 170] width 1072 height 1092
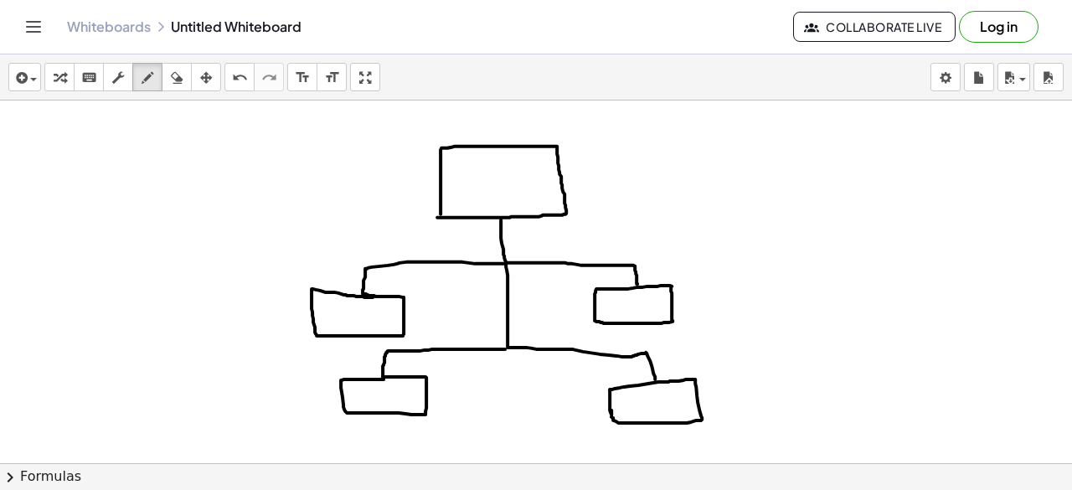
click at [384, 378] on div at bounding box center [536, 170] width 1072 height 1092
drag, startPoint x: 268, startPoint y: 168, endPoint x: 369, endPoint y: 177, distance: 101.7
click at [369, 177] on div at bounding box center [536, 170] width 1072 height 1092
drag, startPoint x: 361, startPoint y: 162, endPoint x: 352, endPoint y: 186, distance: 26.0
click at [352, 186] on div at bounding box center [536, 170] width 1072 height 1092
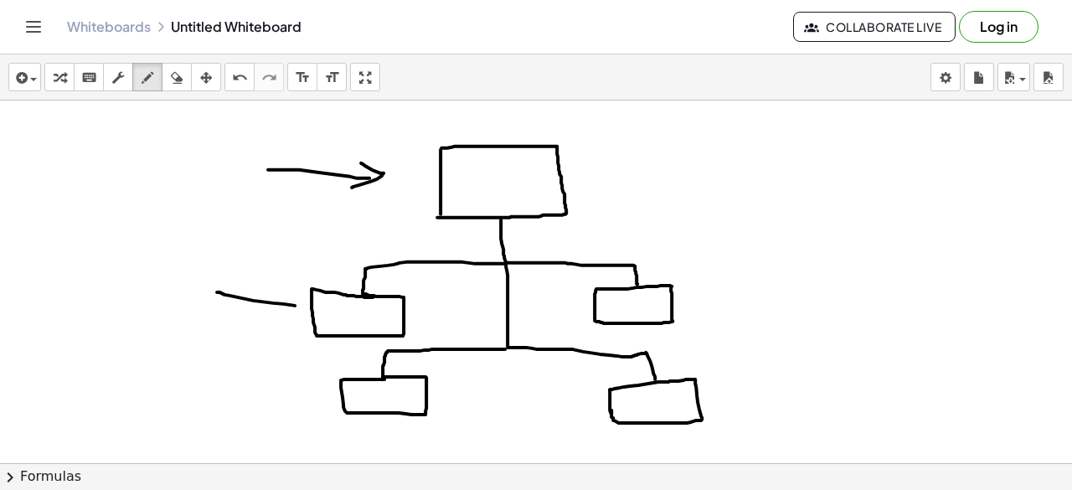
drag, startPoint x: 217, startPoint y: 291, endPoint x: 295, endPoint y: 304, distance: 79.0
click at [295, 304] on div at bounding box center [536, 170] width 1072 height 1092
drag, startPoint x: 275, startPoint y: 286, endPoint x: 278, endPoint y: 315, distance: 28.7
click at [278, 315] on div at bounding box center [536, 170] width 1072 height 1092
drag, startPoint x: 236, startPoint y: 395, endPoint x: 290, endPoint y: 400, distance: 53.8
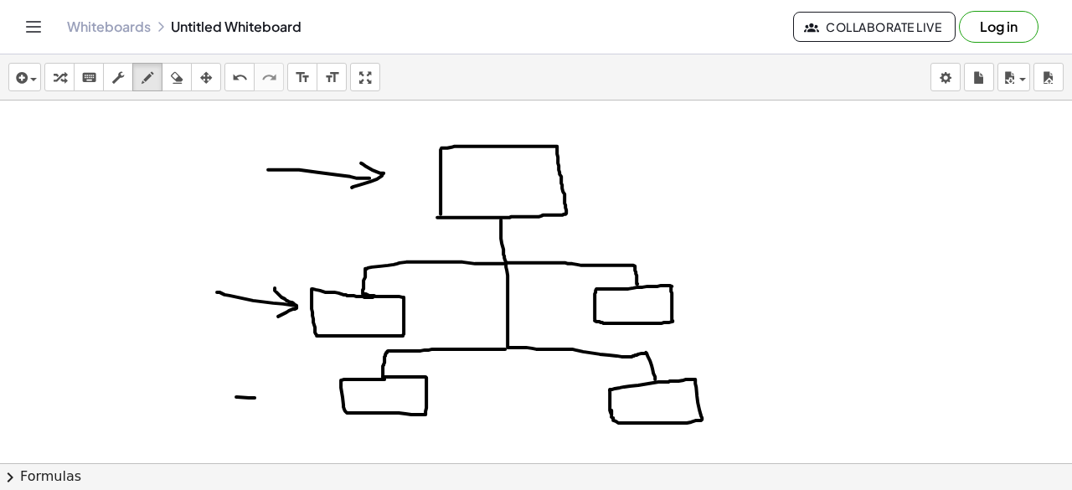
click at [290, 400] on div at bounding box center [536, 170] width 1072 height 1092
drag, startPoint x: 275, startPoint y: 386, endPoint x: 280, endPoint y: 411, distance: 25.6
click at [280, 411] on div at bounding box center [536, 170] width 1072 height 1092
drag, startPoint x: 142, startPoint y: 155, endPoint x: 159, endPoint y: 158, distance: 17.1
click at [159, 158] on div at bounding box center [536, 170] width 1072 height 1092
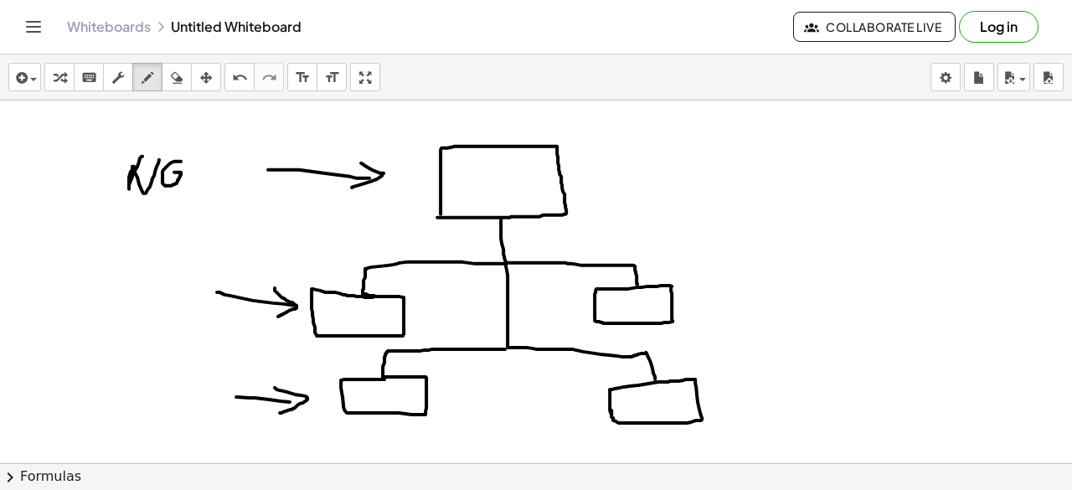
drag, startPoint x: 181, startPoint y: 160, endPoint x: 168, endPoint y: 174, distance: 19.0
click at [168, 174] on div at bounding box center [536, 170] width 1072 height 1092
drag, startPoint x: 211, startPoint y: 157, endPoint x: 199, endPoint y: 183, distance: 28.5
click at [199, 183] on div at bounding box center [536, 170] width 1072 height 1092
drag, startPoint x: 137, startPoint y: 155, endPoint x: 142, endPoint y: 188, distance: 32.9
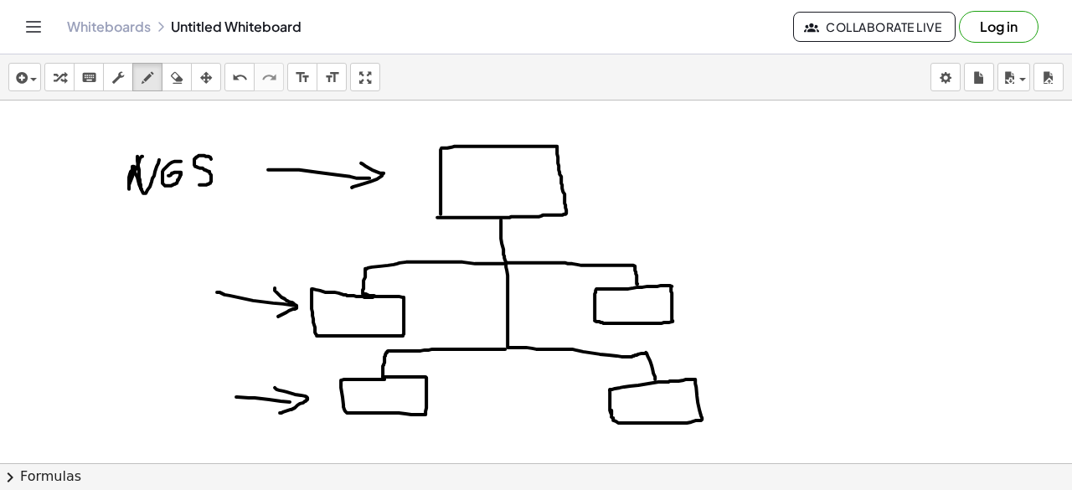
click at [142, 188] on div at bounding box center [536, 170] width 1072 height 1092
drag, startPoint x: 179, startPoint y: 77, endPoint x: 137, endPoint y: 150, distance: 84.0
click at [178, 77] on icon "button" at bounding box center [177, 78] width 12 height 20
drag, startPoint x: 138, startPoint y: 150, endPoint x: 162, endPoint y: 178, distance: 37.4
click at [178, 178] on div at bounding box center [536, 170] width 1072 height 1092
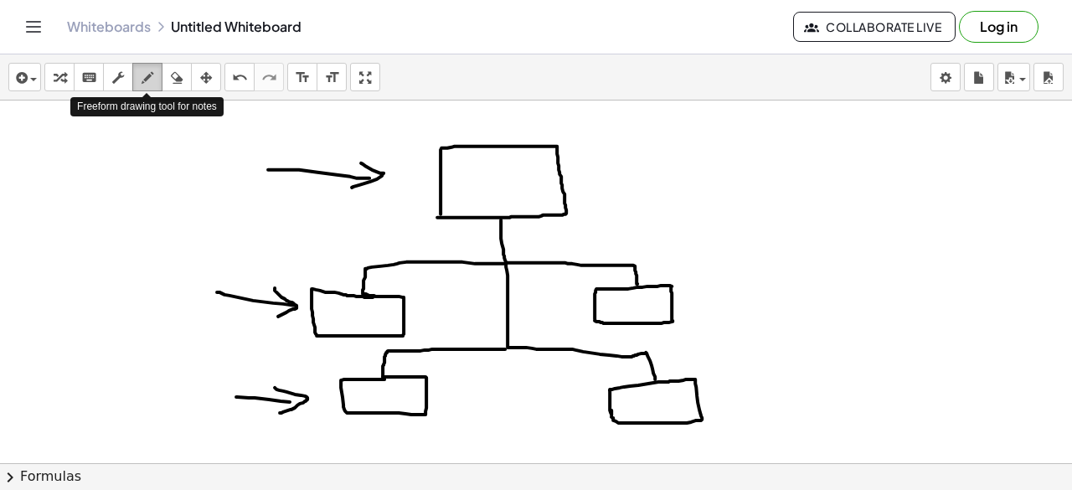
drag, startPoint x: 147, startPoint y: 78, endPoint x: 139, endPoint y: 148, distance: 70.8
click at [147, 78] on icon "button" at bounding box center [148, 78] width 12 height 20
drag, startPoint x: 133, startPoint y: 160, endPoint x: 126, endPoint y: 180, distance: 21.5
click at [126, 184] on div at bounding box center [536, 170] width 1072 height 1092
drag, startPoint x: 131, startPoint y: 157, endPoint x: 139, endPoint y: 185, distance: 29.5
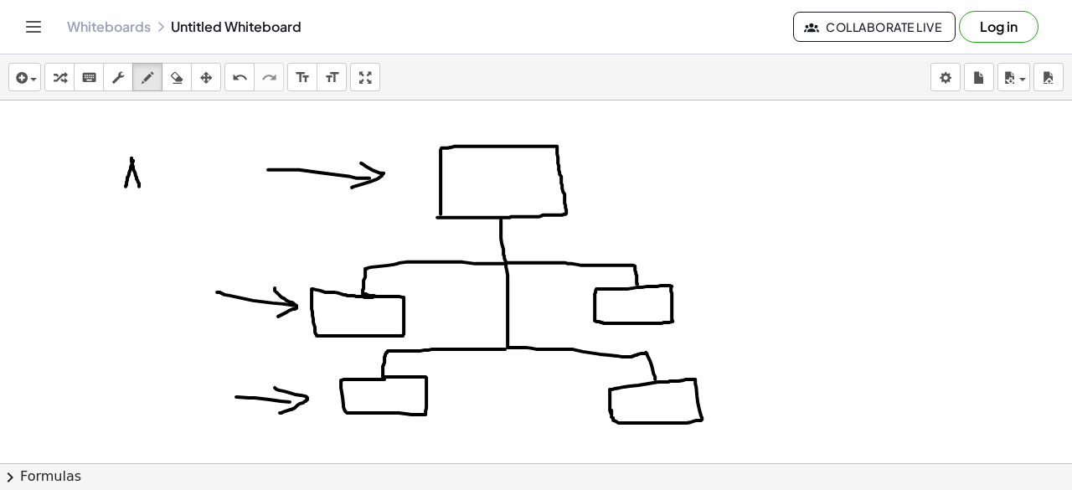
click at [139, 185] on div at bounding box center [536, 170] width 1072 height 1092
drag, startPoint x: 147, startPoint y: 159, endPoint x: 139, endPoint y: 182, distance: 24.1
click at [139, 182] on div at bounding box center [536, 170] width 1072 height 1092
drag, startPoint x: 166, startPoint y: 162, endPoint x: 162, endPoint y: 173, distance: 12.2
click at [162, 173] on div at bounding box center [536, 170] width 1072 height 1092
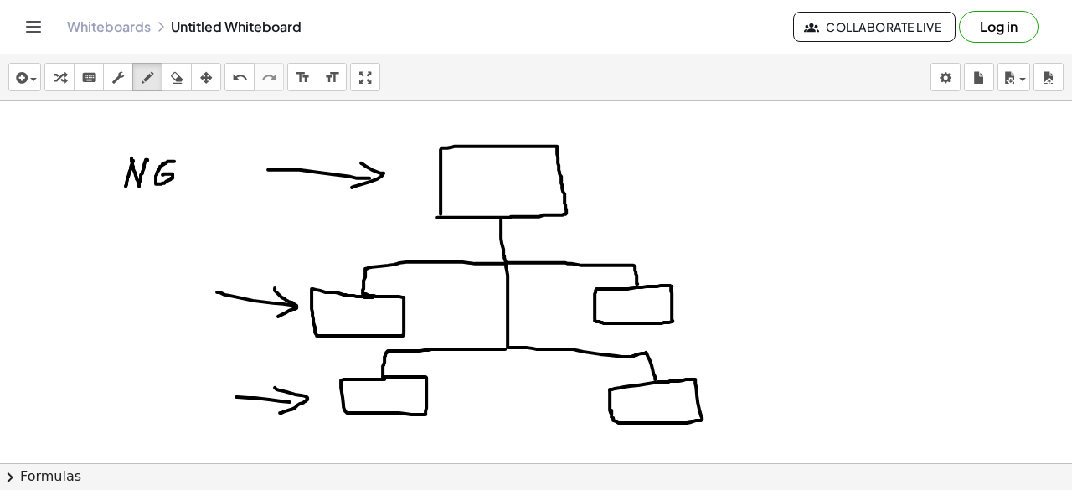
drag, startPoint x: 162, startPoint y: 163, endPoint x: 174, endPoint y: 160, distance: 12.2
click at [174, 160] on div at bounding box center [536, 170] width 1072 height 1092
drag, startPoint x: 204, startPoint y: 160, endPoint x: 191, endPoint y: 227, distance: 68.3
click at [189, 183] on div at bounding box center [536, 170] width 1072 height 1092
click at [72, 308] on div at bounding box center [536, 170] width 1072 height 1092
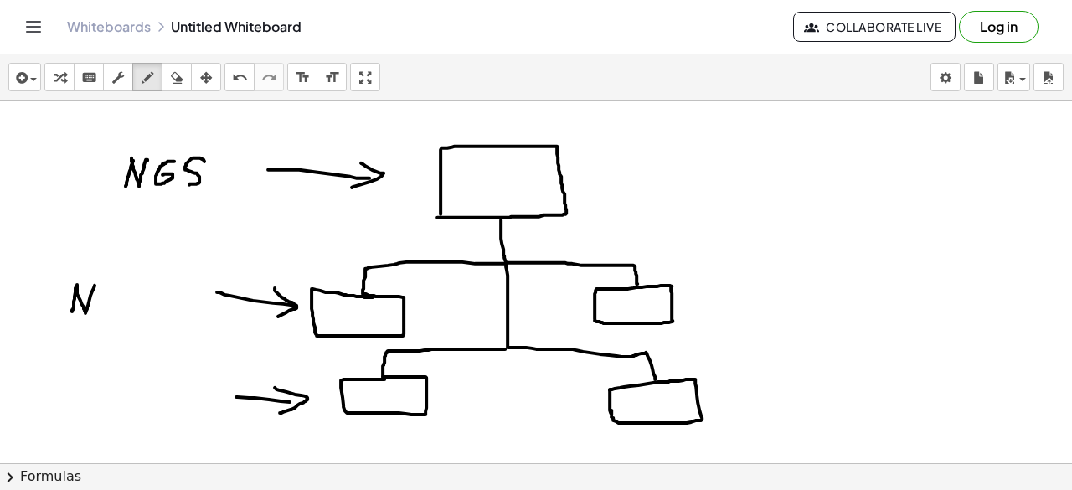
drag, startPoint x: 77, startPoint y: 283, endPoint x: 97, endPoint y: 279, distance: 20.5
click at [97, 279] on div at bounding box center [536, 170] width 1072 height 1092
drag, startPoint x: 112, startPoint y: 279, endPoint x: 108, endPoint y: 302, distance: 23.0
click at [97, 321] on div at bounding box center [536, 170] width 1072 height 1092
drag, startPoint x: 126, startPoint y: 271, endPoint x: 110, endPoint y: 312, distance: 44.3
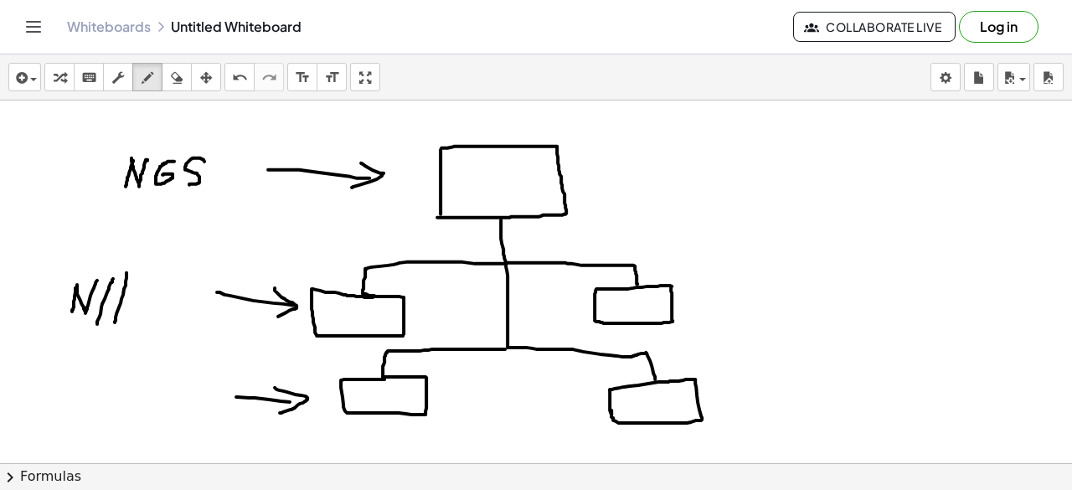
click at [113, 321] on div at bounding box center [536, 170] width 1072 height 1092
drag, startPoint x: 101, startPoint y: 301, endPoint x: 120, endPoint y: 296, distance: 19.7
click at [120, 296] on div at bounding box center [536, 170] width 1072 height 1092
drag, startPoint x: 134, startPoint y: 313, endPoint x: 159, endPoint y: 305, distance: 26.5
click at [159, 305] on div at bounding box center [536, 170] width 1072 height 1092
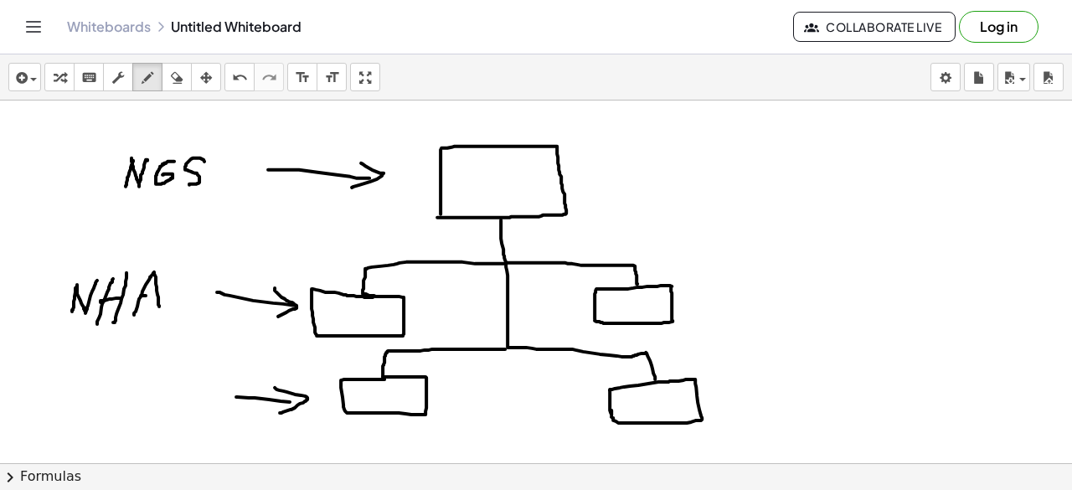
drag, startPoint x: 141, startPoint y: 294, endPoint x: 152, endPoint y: 294, distance: 11.7
click at [152, 294] on div at bounding box center [536, 170] width 1072 height 1092
drag, startPoint x: 173, startPoint y: 293, endPoint x: 161, endPoint y: 312, distance: 22.3
click at [161, 312] on div at bounding box center [536, 170] width 1072 height 1092
drag, startPoint x: 733, startPoint y: 282, endPoint x: 760, endPoint y: 274, distance: 28.9
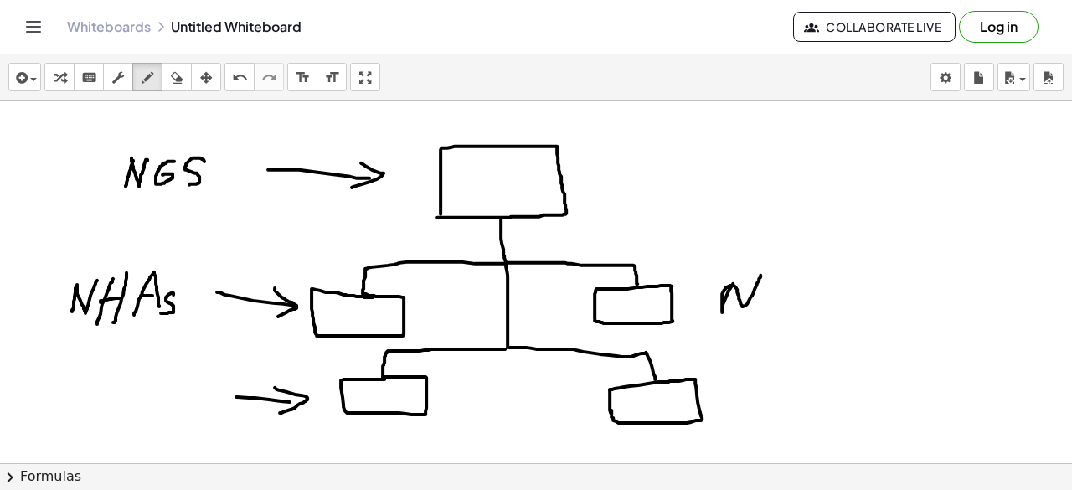
click at [760, 274] on div at bounding box center [536, 170] width 1072 height 1092
drag, startPoint x: 781, startPoint y: 276, endPoint x: 791, endPoint y: 280, distance: 10.9
click at [768, 303] on div at bounding box center [536, 170] width 1072 height 1092
drag, startPoint x: 799, startPoint y: 269, endPoint x: 779, endPoint y: 301, distance: 37.6
click at [786, 305] on div at bounding box center [536, 170] width 1072 height 1092
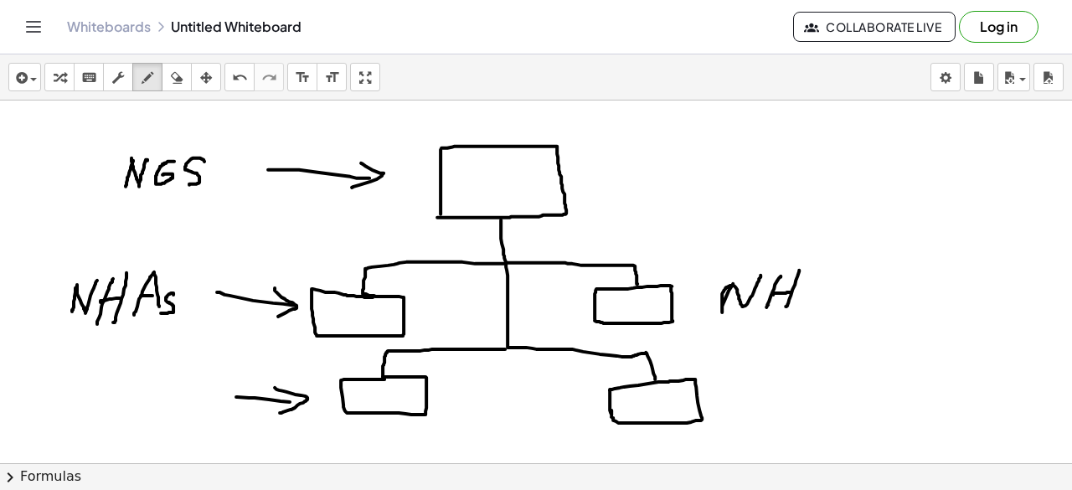
drag, startPoint x: 774, startPoint y: 291, endPoint x: 791, endPoint y: 291, distance: 16.8
click at [791, 291] on div at bounding box center [536, 170] width 1072 height 1092
drag, startPoint x: 821, startPoint y: 271, endPoint x: 812, endPoint y: 283, distance: 14.4
click at [804, 299] on div at bounding box center [536, 170] width 1072 height 1092
drag, startPoint x: 823, startPoint y: 267, endPoint x: 832, endPoint y: 298, distance: 32.1
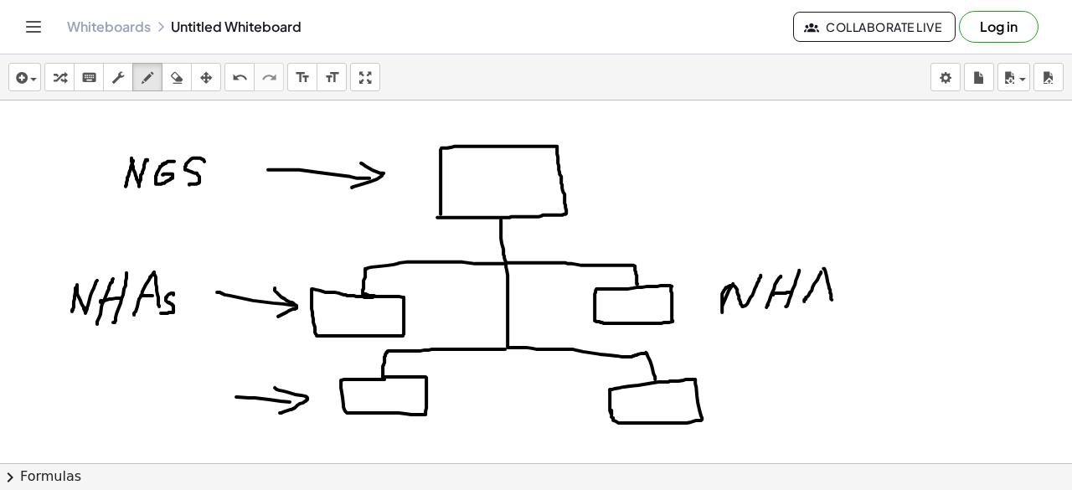
click at [832, 298] on div at bounding box center [536, 170] width 1072 height 1092
drag, startPoint x: 812, startPoint y: 291, endPoint x: 827, endPoint y: 287, distance: 14.8
click at [827, 287] on div at bounding box center [536, 170] width 1072 height 1092
drag, startPoint x: 839, startPoint y: 291, endPoint x: 838, endPoint y: 307, distance: 15.9
click at [838, 307] on div at bounding box center [536, 170] width 1072 height 1092
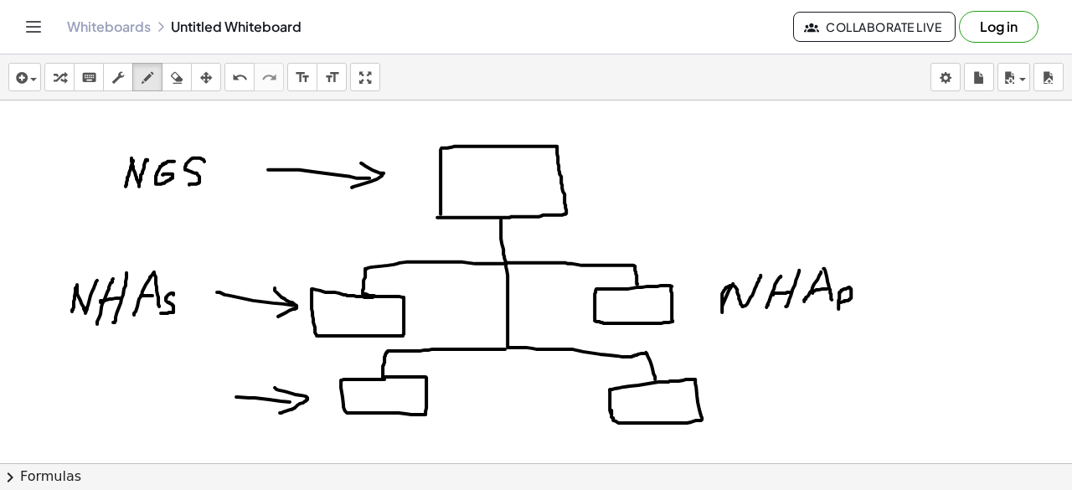
drag, startPoint x: 839, startPoint y: 291, endPoint x: 839, endPoint y: 301, distance: 10.1
click at [839, 301] on div at bounding box center [536, 170] width 1072 height 1092
drag, startPoint x: 604, startPoint y: 150, endPoint x: 621, endPoint y: 147, distance: 16.9
click at [621, 147] on div at bounding box center [536, 170] width 1072 height 1092
drag, startPoint x: 655, startPoint y: 131, endPoint x: 657, endPoint y: 141, distance: 10.2
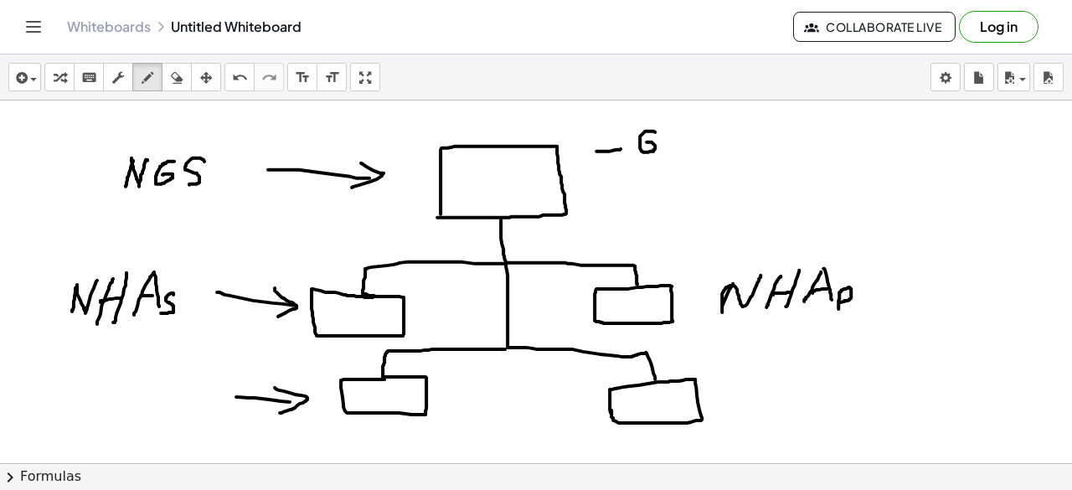
click at [652, 141] on div at bounding box center [536, 170] width 1072 height 1092
click at [660, 144] on div at bounding box center [536, 170] width 1072 height 1092
drag, startPoint x: 685, startPoint y: 128, endPoint x: 688, endPoint y: 142, distance: 13.6
click at [675, 142] on div at bounding box center [536, 170] width 1072 height 1092
click at [697, 144] on div at bounding box center [536, 170] width 1072 height 1092
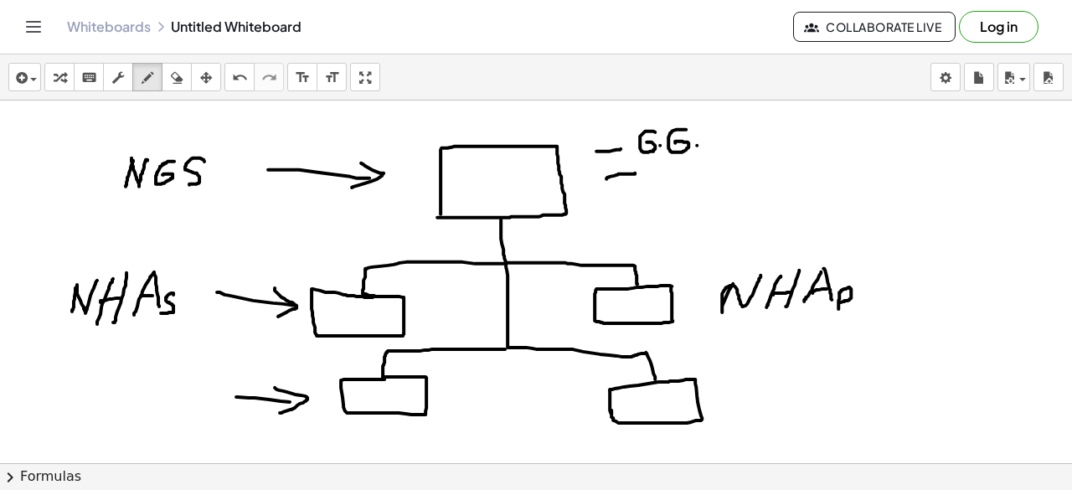
drag, startPoint x: 606, startPoint y: 178, endPoint x: 635, endPoint y: 172, distance: 29.1
click at [635, 172] on div at bounding box center [536, 170] width 1072 height 1092
drag, startPoint x: 654, startPoint y: 164, endPoint x: 651, endPoint y: 179, distance: 15.4
click at [651, 179] on div at bounding box center [536, 170] width 1072 height 1092
drag, startPoint x: 644, startPoint y: 160, endPoint x: 647, endPoint y: 178, distance: 18.6
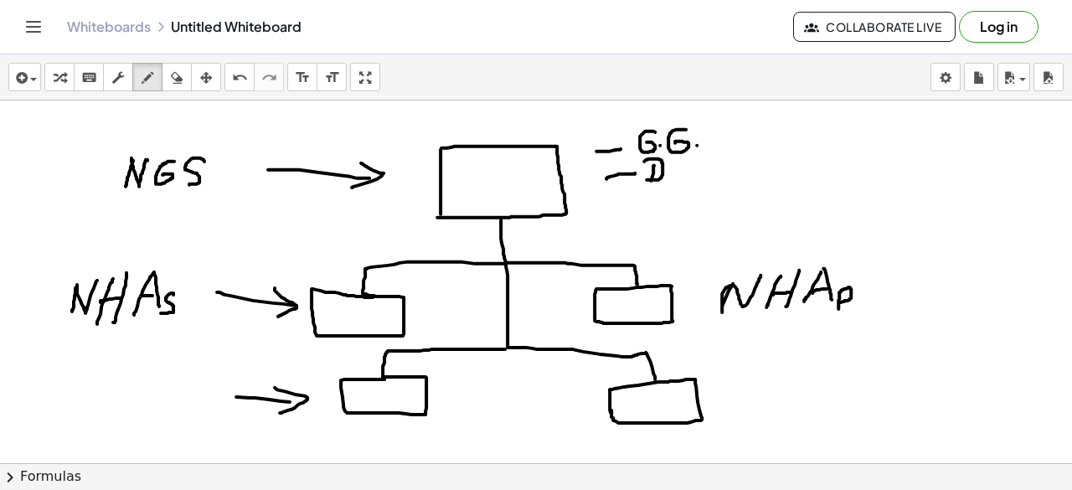
click at [647, 178] on div at bounding box center [536, 170] width 1072 height 1092
drag, startPoint x: 608, startPoint y: 198, endPoint x: 630, endPoint y: 195, distance: 21.9
click at [630, 195] on div at bounding box center [536, 170] width 1072 height 1092
drag, startPoint x: 667, startPoint y: 188, endPoint x: 652, endPoint y: 205, distance: 22.5
click at [652, 205] on div at bounding box center [536, 170] width 1072 height 1092
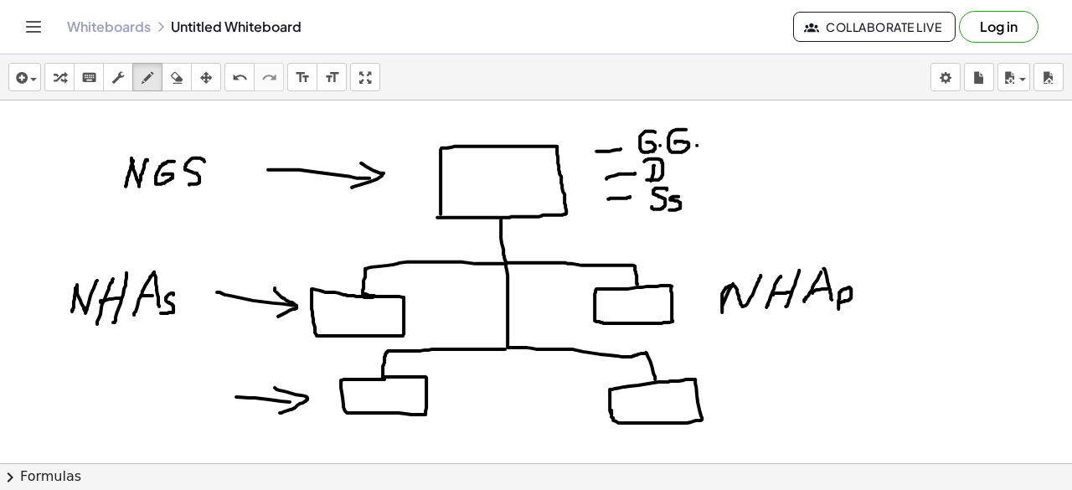
drag, startPoint x: 678, startPoint y: 195, endPoint x: 640, endPoint y: 218, distance: 44.7
click at [668, 209] on div at bounding box center [536, 170] width 1072 height 1092
drag, startPoint x: 612, startPoint y: 221, endPoint x: 643, endPoint y: 218, distance: 31.2
click at [643, 218] on div at bounding box center [536, 170] width 1072 height 1092
drag, startPoint x: 678, startPoint y: 220, endPoint x: 673, endPoint y: 229, distance: 10.5
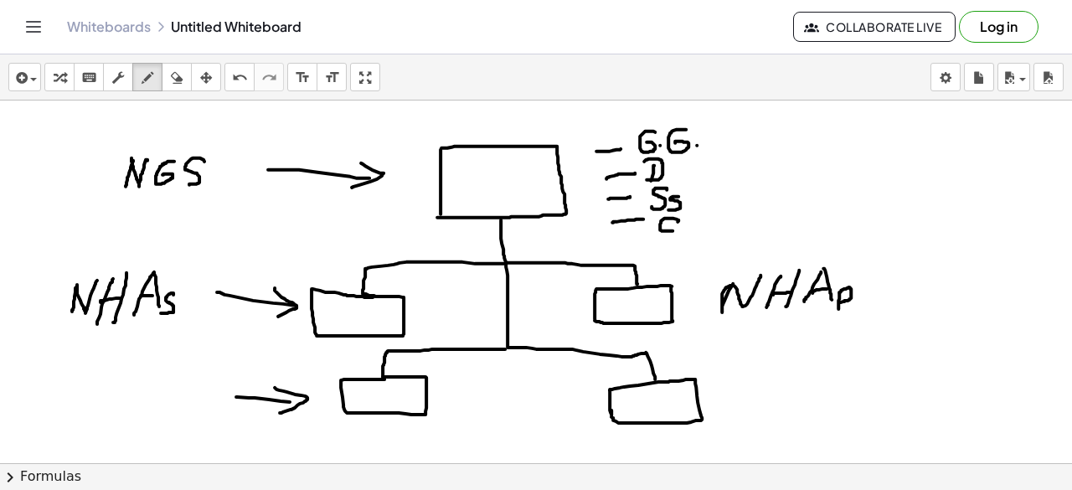
click at [673, 229] on div at bounding box center [536, 170] width 1072 height 1092
drag, startPoint x: 699, startPoint y: 219, endPoint x: 699, endPoint y: 227, distance: 8.4
click at [699, 227] on div at bounding box center [536, 170] width 1072 height 1092
drag, startPoint x: 699, startPoint y: 219, endPoint x: 714, endPoint y: 216, distance: 14.5
click at [714, 216] on div at bounding box center [536, 170] width 1072 height 1092
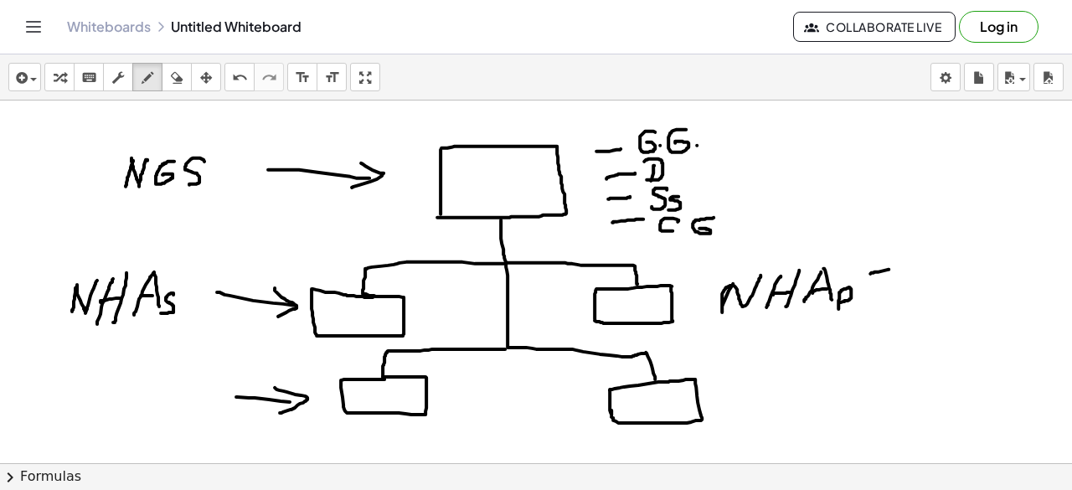
drag, startPoint x: 870, startPoint y: 272, endPoint x: 889, endPoint y: 268, distance: 18.9
click at [889, 268] on div at bounding box center [536, 170] width 1072 height 1092
click at [908, 274] on div at bounding box center [536, 170] width 1072 height 1092
drag, startPoint x: 898, startPoint y: 259, endPoint x: 920, endPoint y: 252, distance: 23.6
click at [915, 252] on div at bounding box center [536, 170] width 1072 height 1092
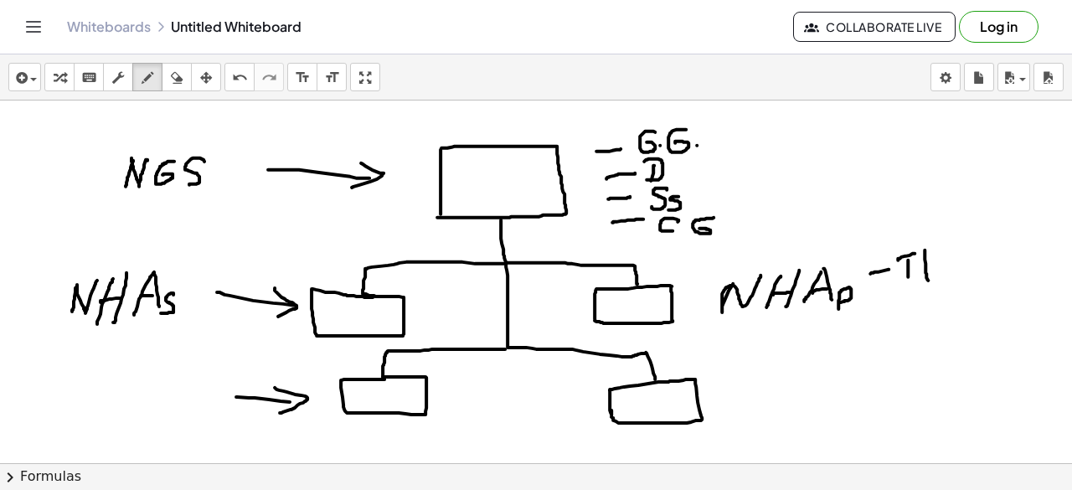
drag
click at [929, 276] on div at bounding box center [536, 170] width 1072 height 1092
click at [936, 271] on div at bounding box center [536, 170] width 1072 height 1092
click at [933, 261] on div at bounding box center [536, 170] width 1072 height 1092
click at [901, 294] on div at bounding box center [536, 170] width 1072 height 1092
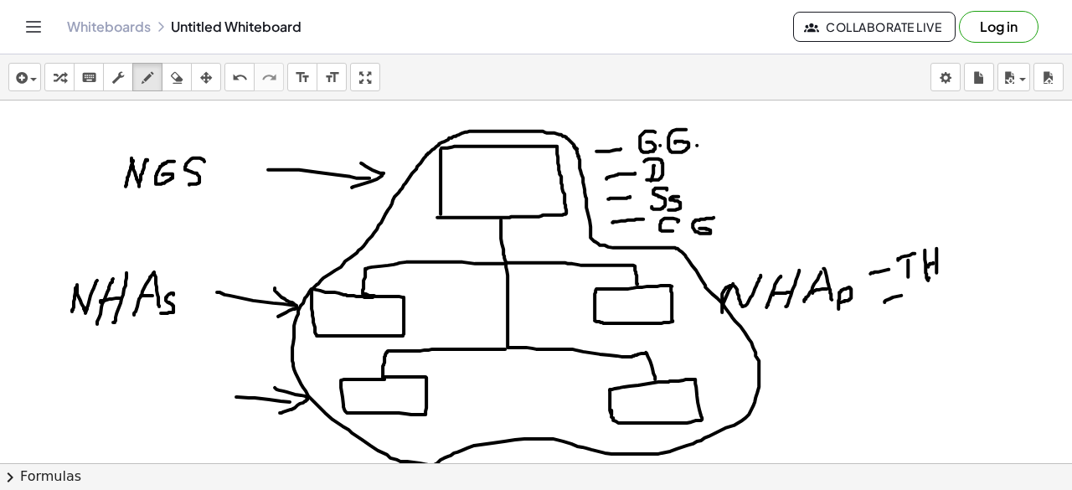
click at [573, 144] on div at bounding box center [536, 170] width 1072 height 1092
drag, startPoint x: 918, startPoint y: 287, endPoint x: 918, endPoint y: 307, distance: 20.1
click at [918, 307] on div at bounding box center [536, 170] width 1072 height 1092
drag, startPoint x: 910, startPoint y: 287, endPoint x: 934, endPoint y: 278, distance: 26.0
click at [934, 278] on div at bounding box center [536, 170] width 1072 height 1092
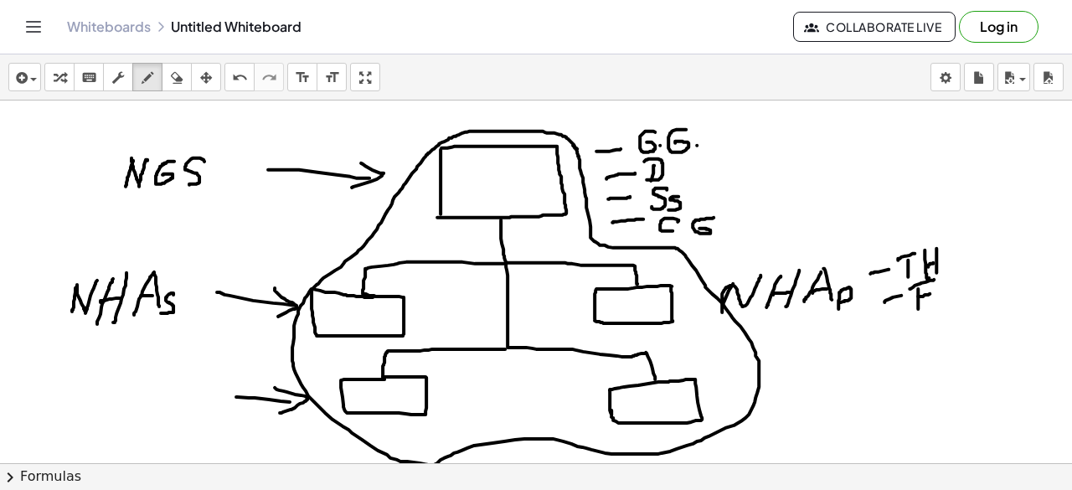
drag, startPoint x: 918, startPoint y: 295, endPoint x: 930, endPoint y: 292, distance: 12.0
click at [930, 292] on div at bounding box center [536, 170] width 1072 height 1092
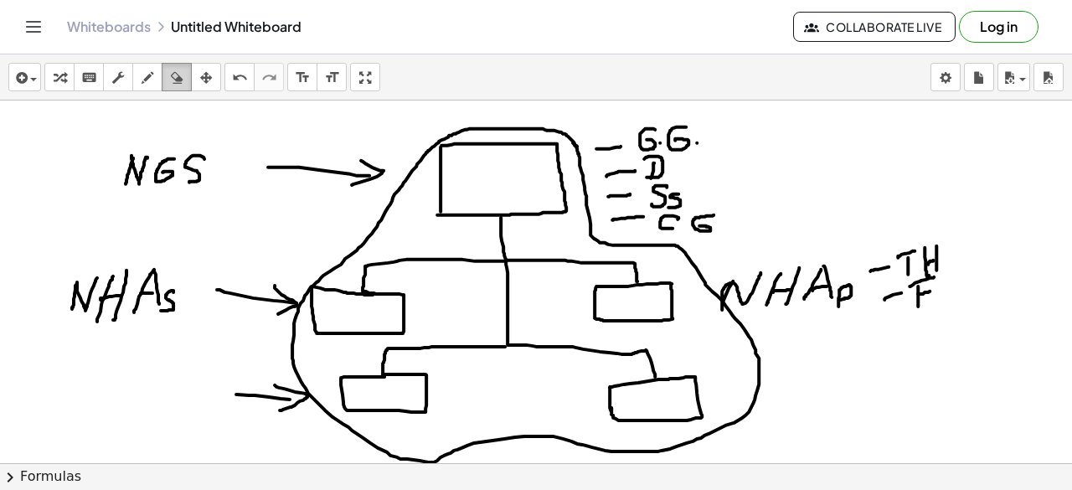
click at [176, 75] on icon "button" at bounding box center [177, 78] width 12 height 20
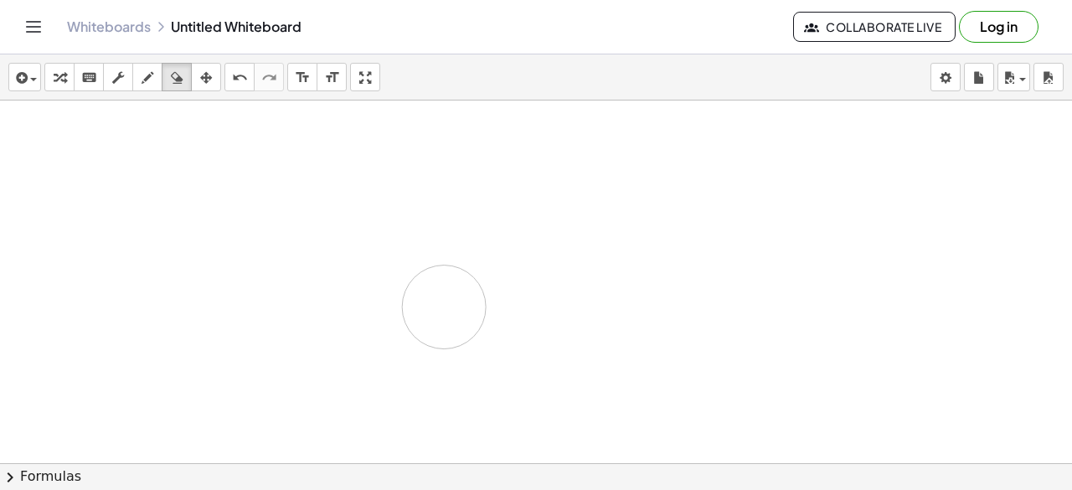
drag, startPoint x: 152, startPoint y: 112, endPoint x: 390, endPoint y: 173, distance: 246.4
click at [476, 275] on div at bounding box center [536, 167] width 1072 height 1092
